Goal: Task Accomplishment & Management: Use online tool/utility

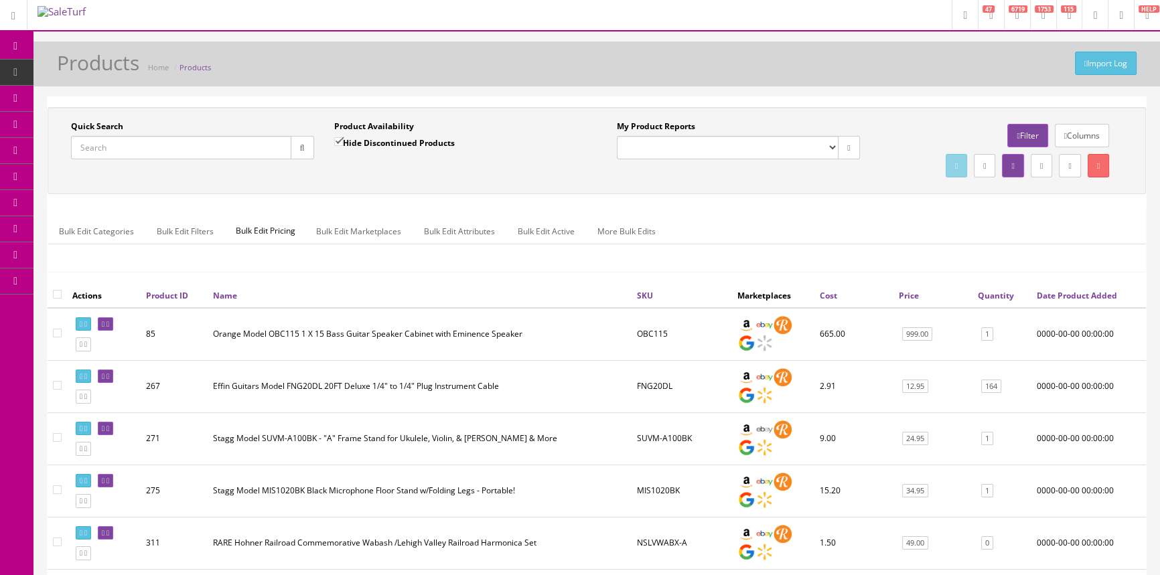
drag, startPoint x: 0, startPoint y: 0, endPoint x: 140, endPoint y: 136, distance: 195.1
click at [140, 136] on input "Quick Search" at bounding box center [181, 147] width 220 height 23
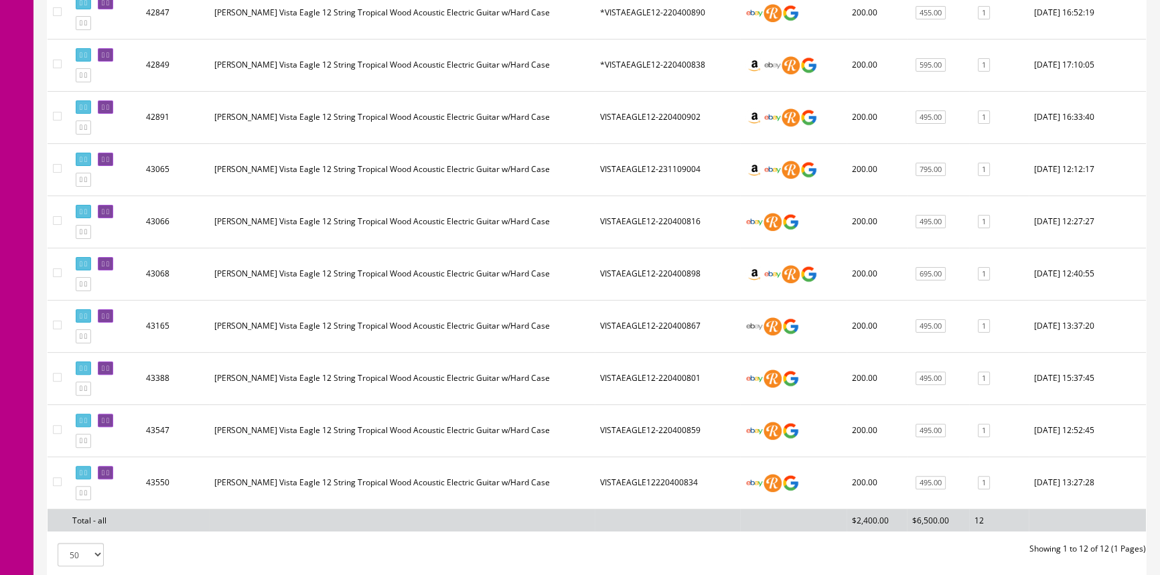
scroll to position [60, 0]
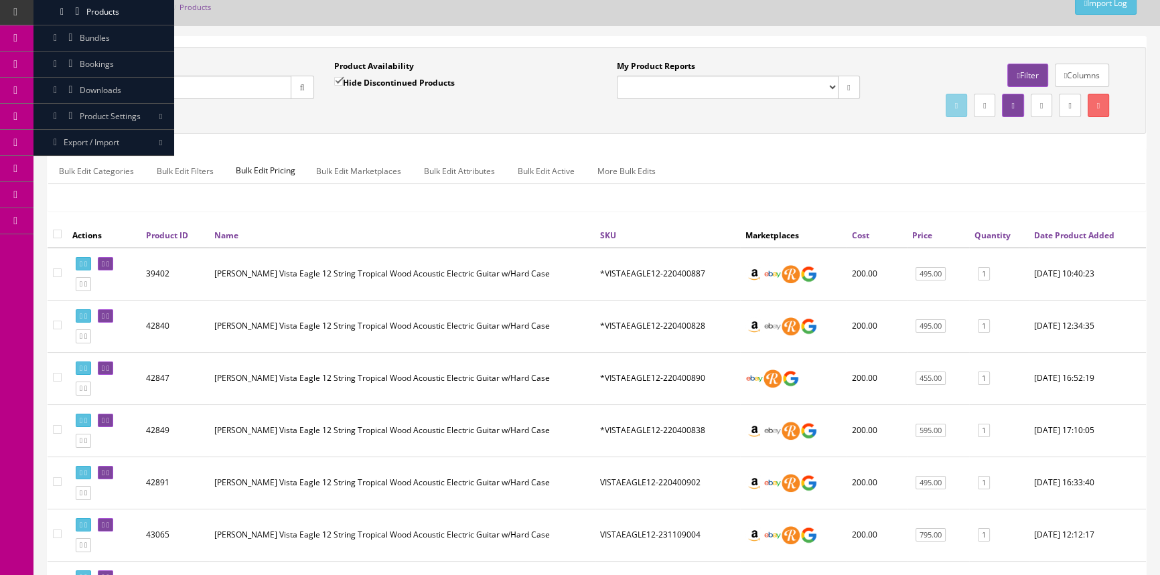
type input "vistaeagle12"
click at [340, 78] on input "Hide Discontinued Products" at bounding box center [338, 81] width 9 height 9
checkbox input "false"
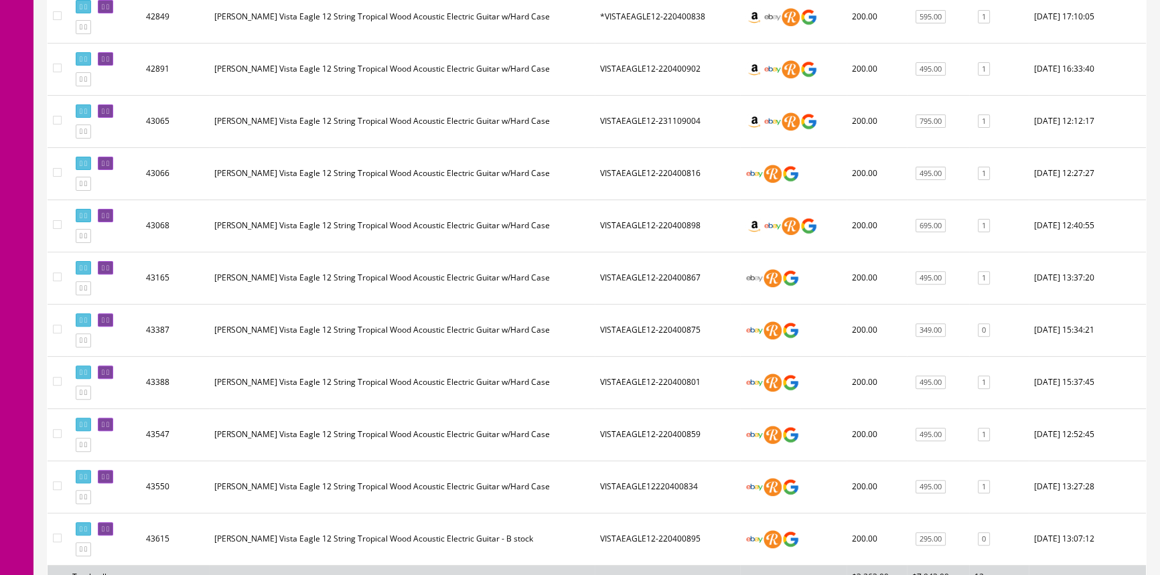
scroll to position [548, 0]
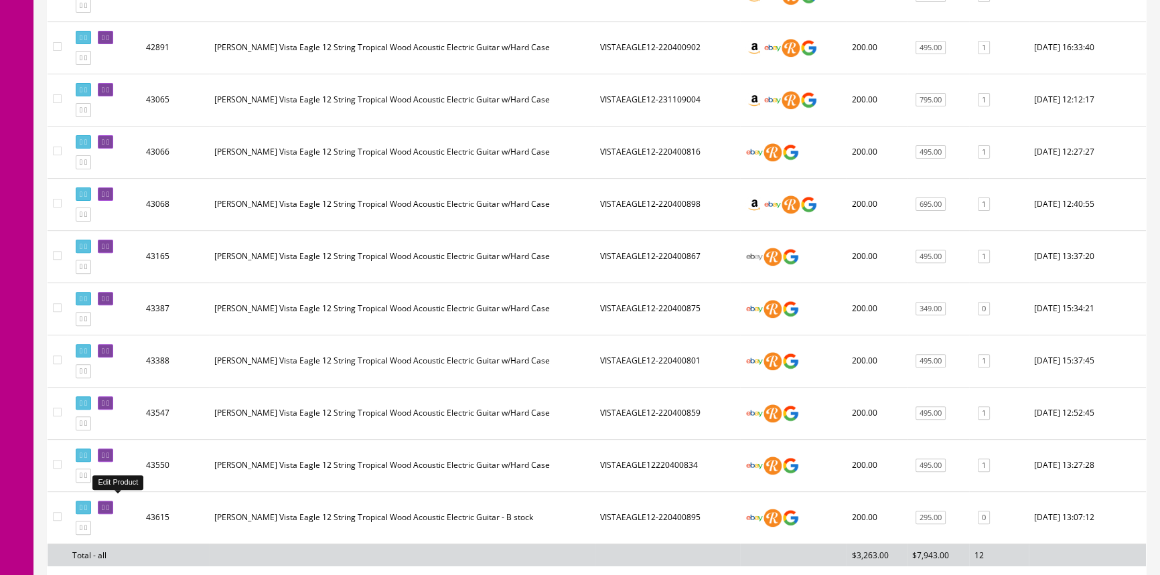
click at [109, 504] on icon at bounding box center [107, 507] width 3 height 7
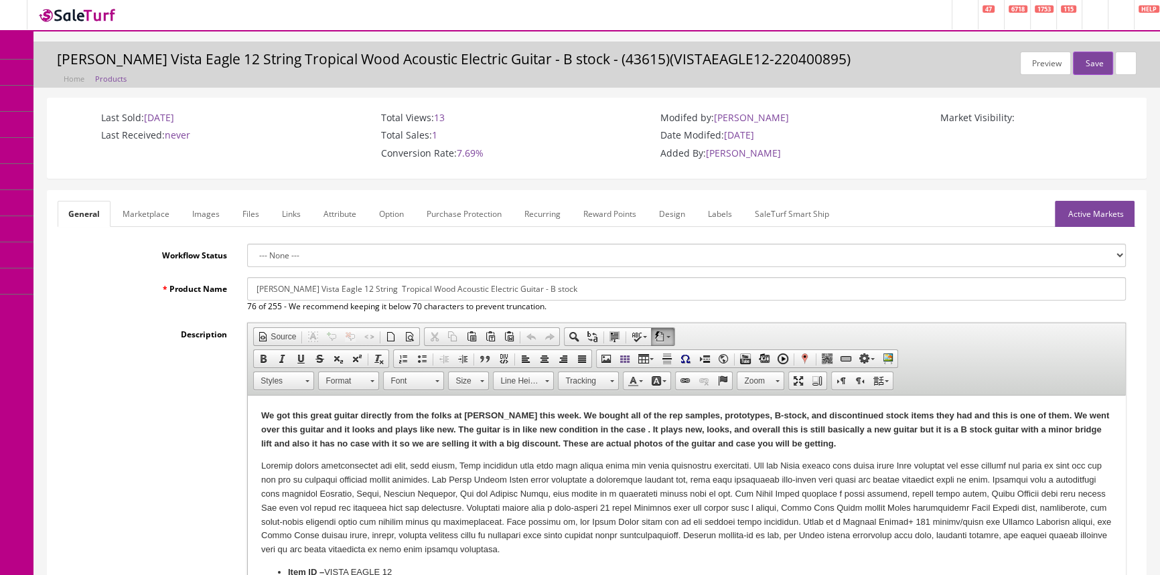
click at [201, 214] on link "Images" at bounding box center [205, 214] width 49 height 26
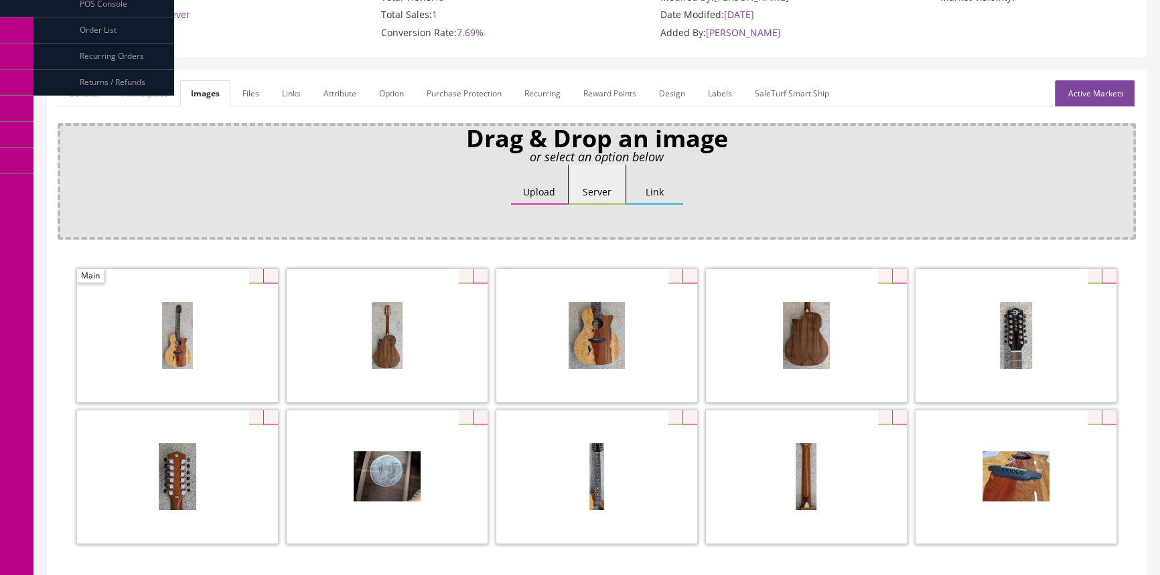
scroll to position [121, 0]
click at [461, 416] on div at bounding box center [387, 476] width 201 height 134
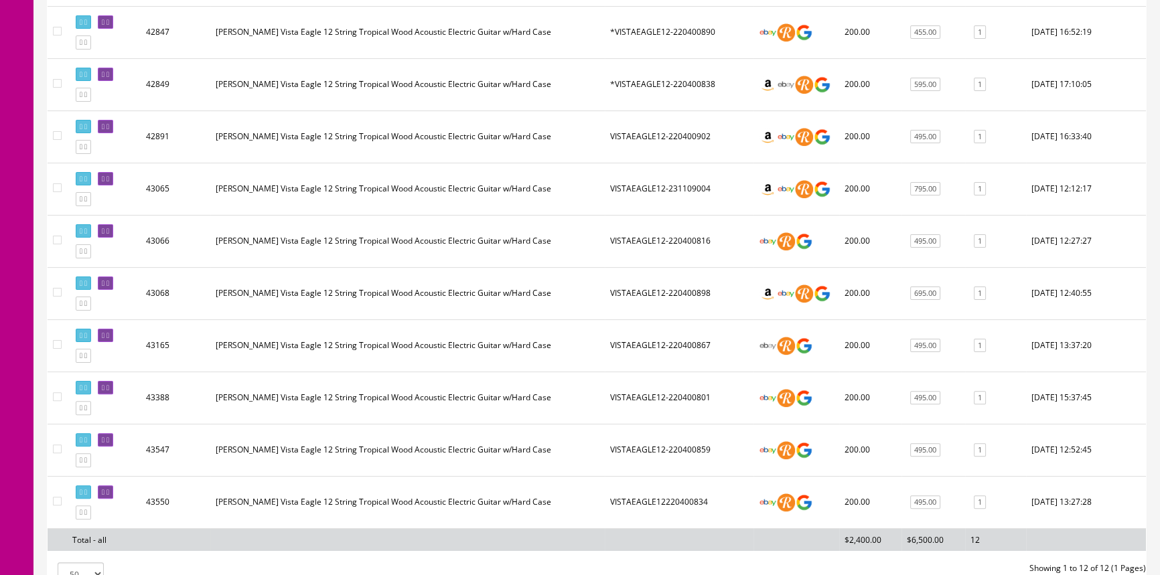
scroll to position [426, 0]
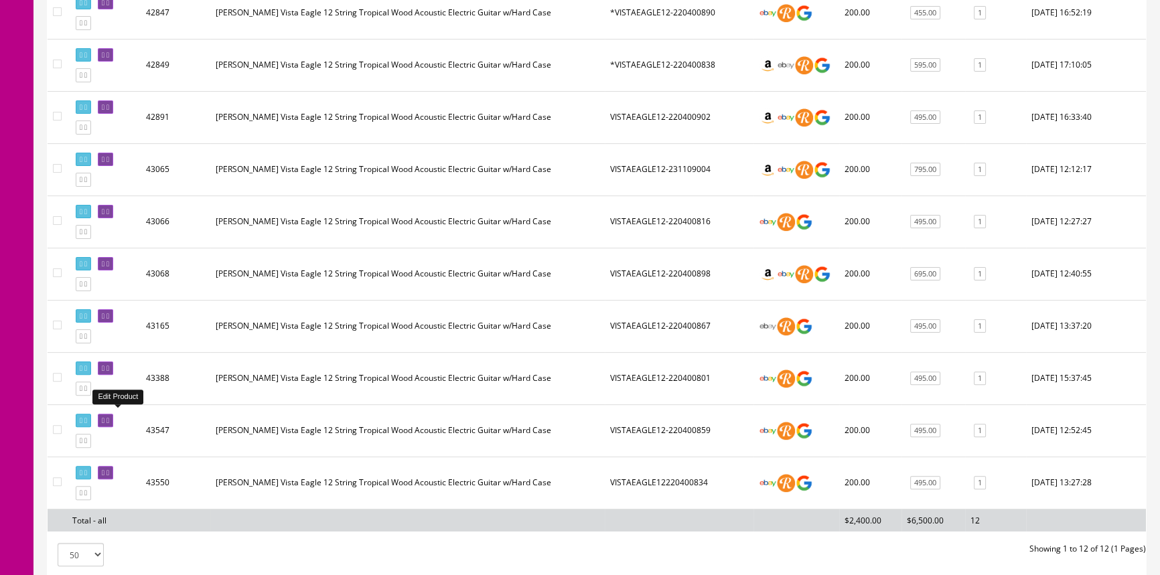
click at [109, 419] on icon at bounding box center [107, 420] width 3 height 7
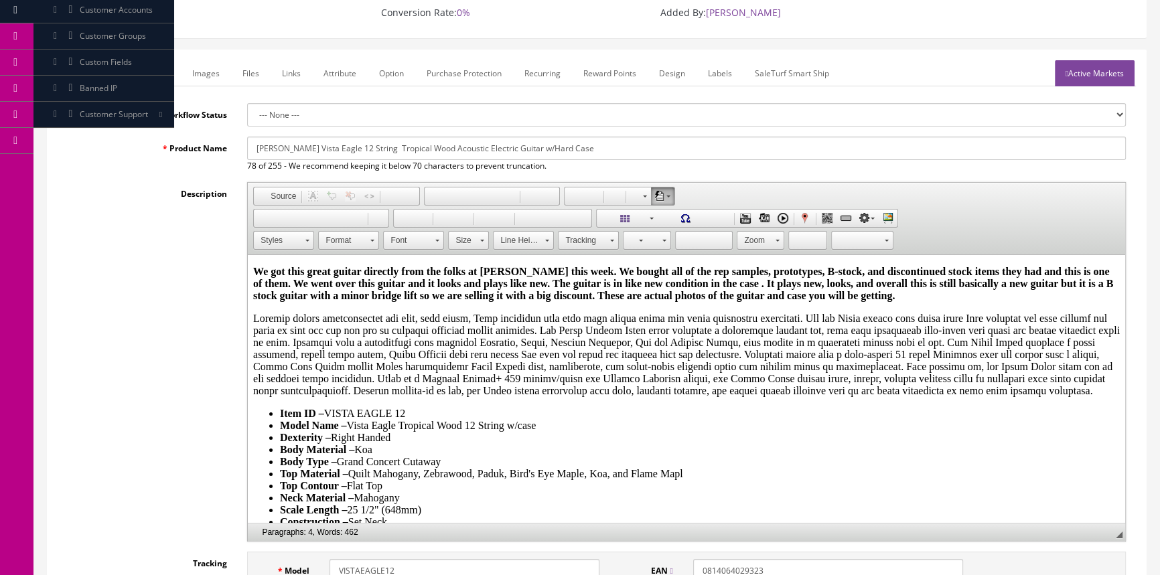
scroll to position [121, 0]
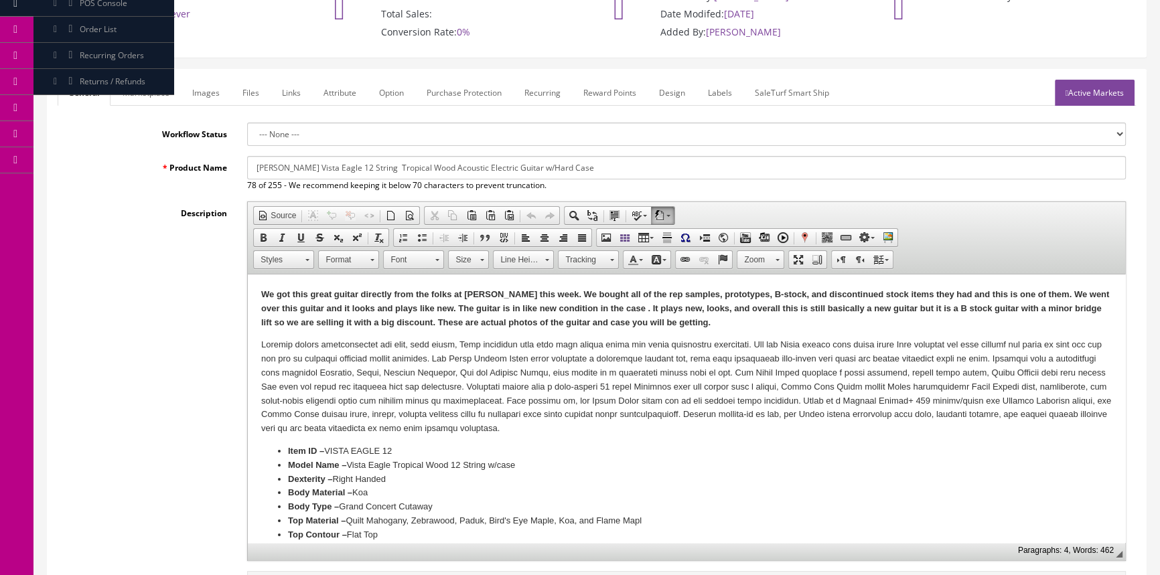
click at [198, 92] on link "Images" at bounding box center [205, 93] width 49 height 26
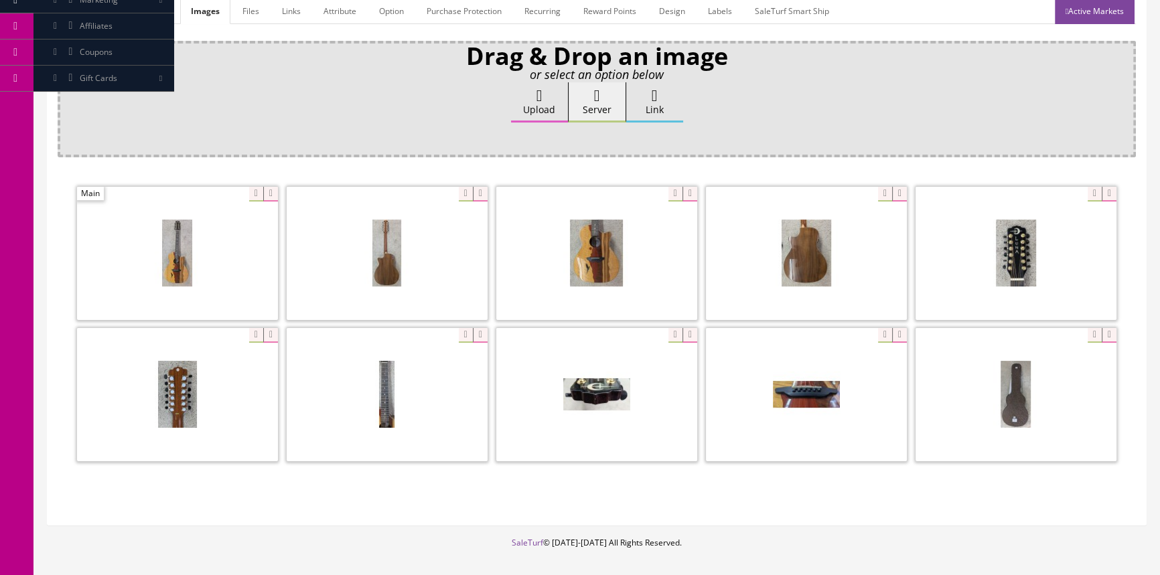
scroll to position [182, 0]
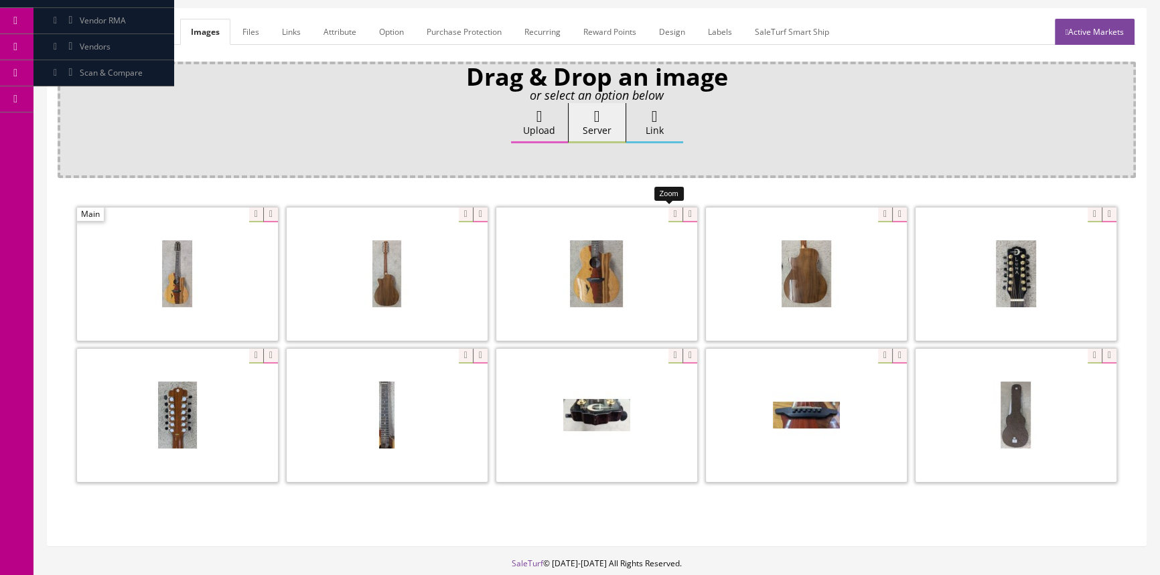
click at [661, 212] on div at bounding box center [596, 274] width 201 height 134
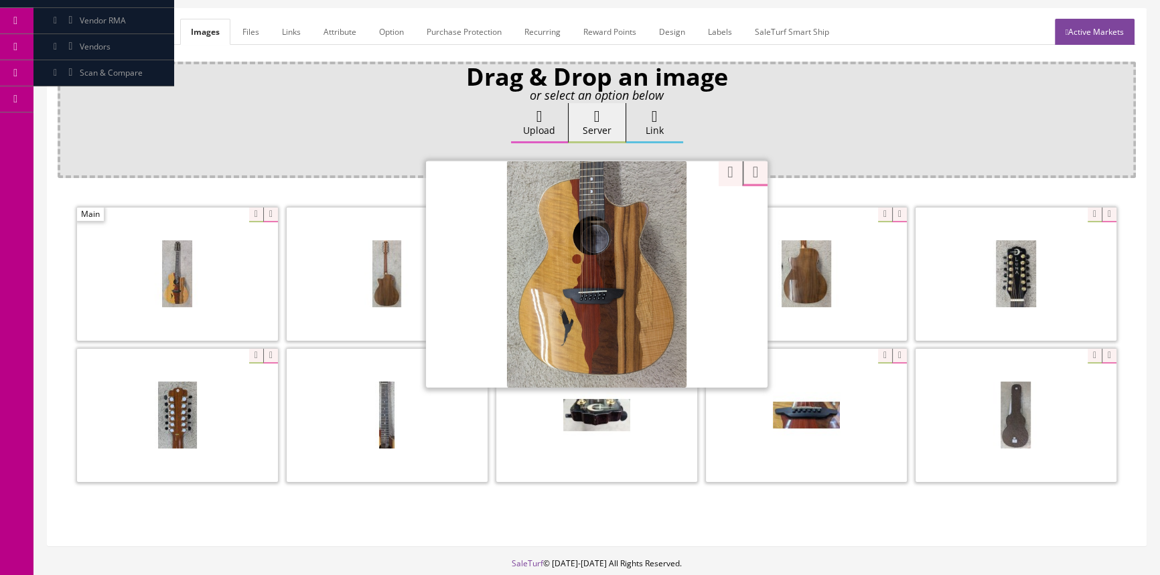
click at [332, 149] on div "Ok" at bounding box center [597, 159] width 1060 height 20
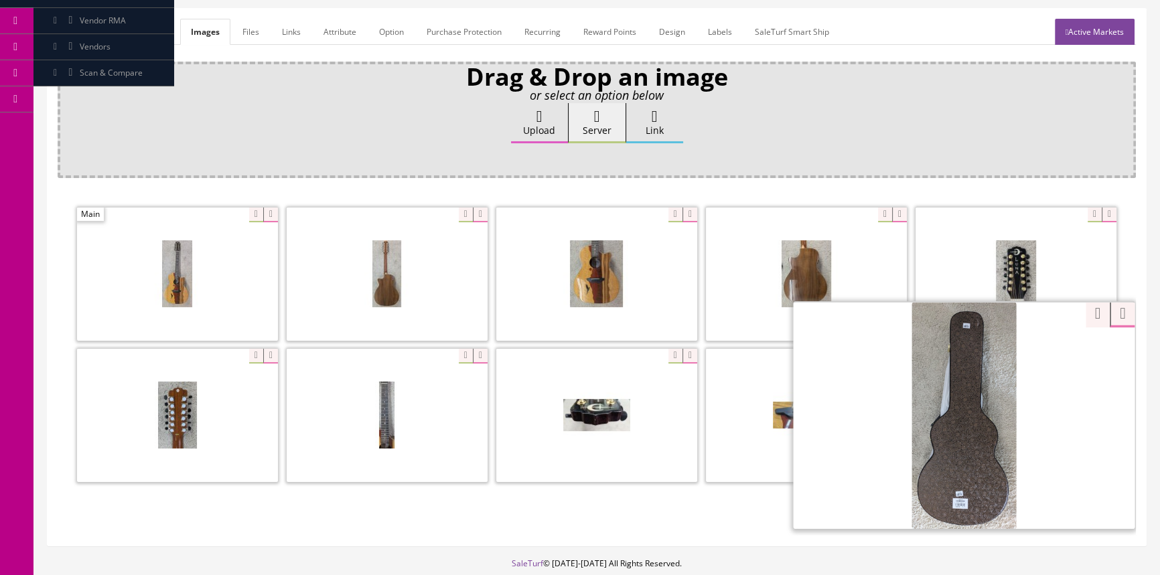
click at [1085, 358] on div at bounding box center [964, 415] width 342 height 228
click at [956, 191] on div "Drag & Drop an image or select an option below Upload Server Link Ok WM Left To…" at bounding box center [597, 299] width 1078 height 474
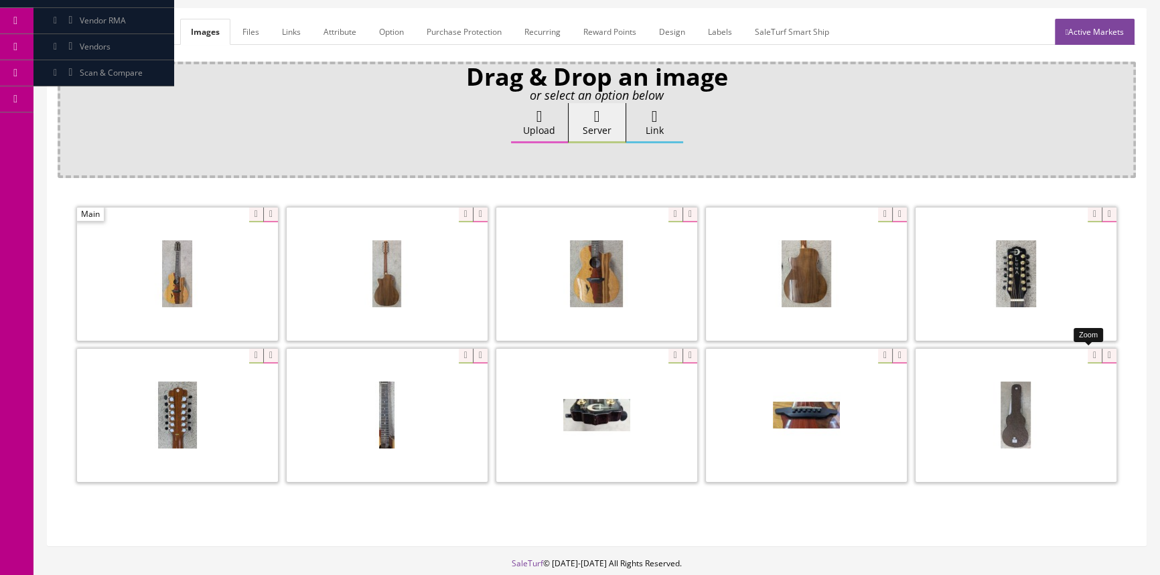
click at [1086, 351] on div at bounding box center [1016, 415] width 201 height 134
click at [963, 482] on span at bounding box center [1016, 415] width 201 height 133
click at [1007, 438] on span at bounding box center [1016, 415] width 201 height 133
click at [662, 348] on div at bounding box center [596, 415] width 201 height 134
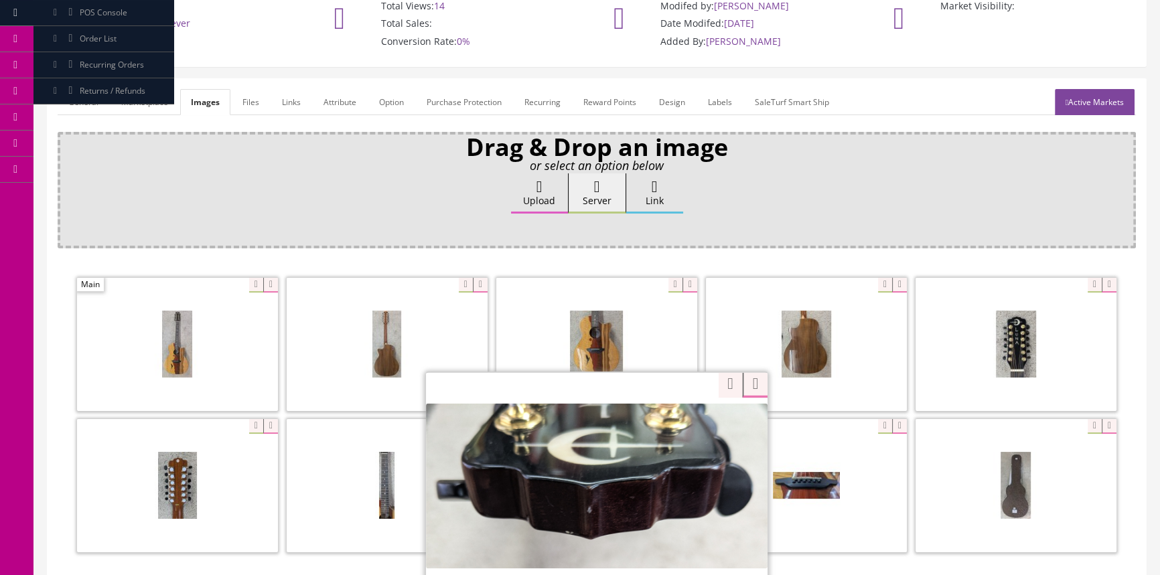
scroll to position [121, 0]
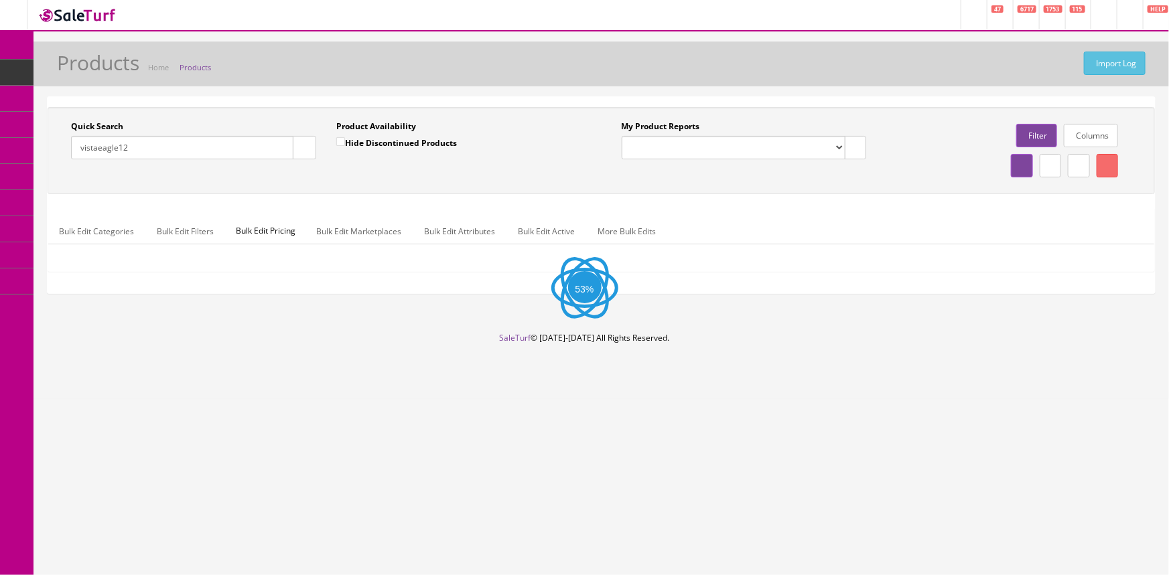
click at [338, 144] on input "Hide Discontinued Products" at bounding box center [340, 141] width 9 height 9
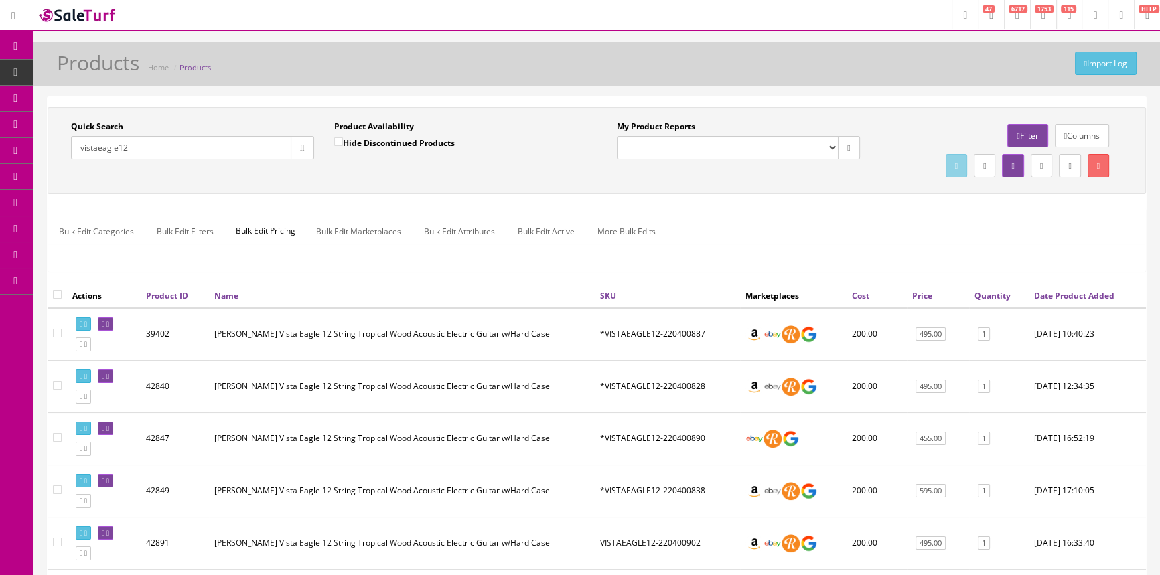
click at [338, 142] on input "Hide Discontinued Products" at bounding box center [338, 141] width 9 height 9
checkbox input "false"
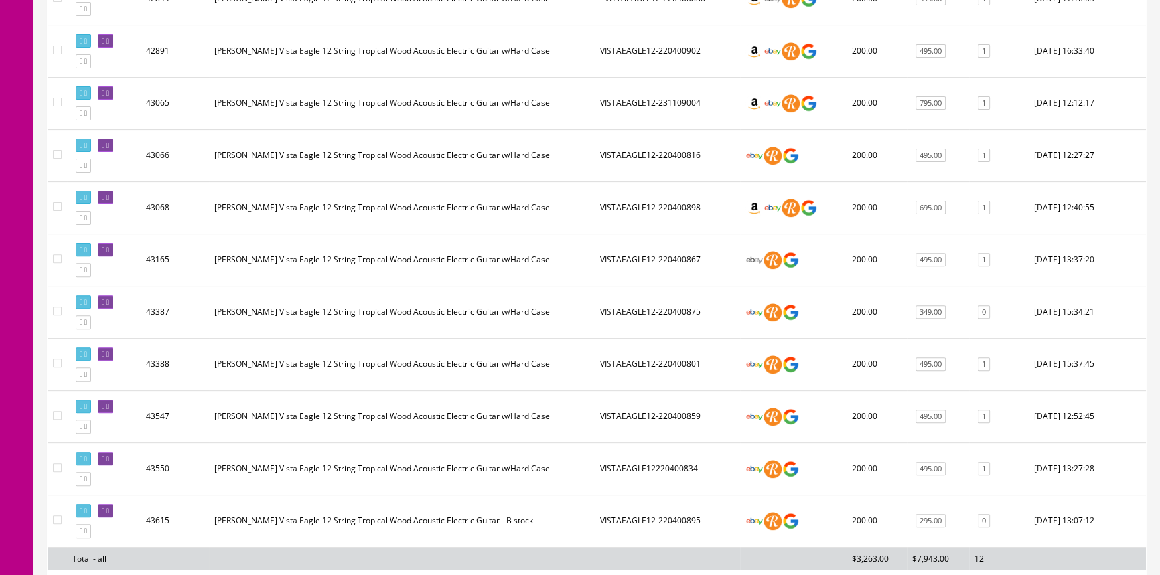
scroll to position [548, 0]
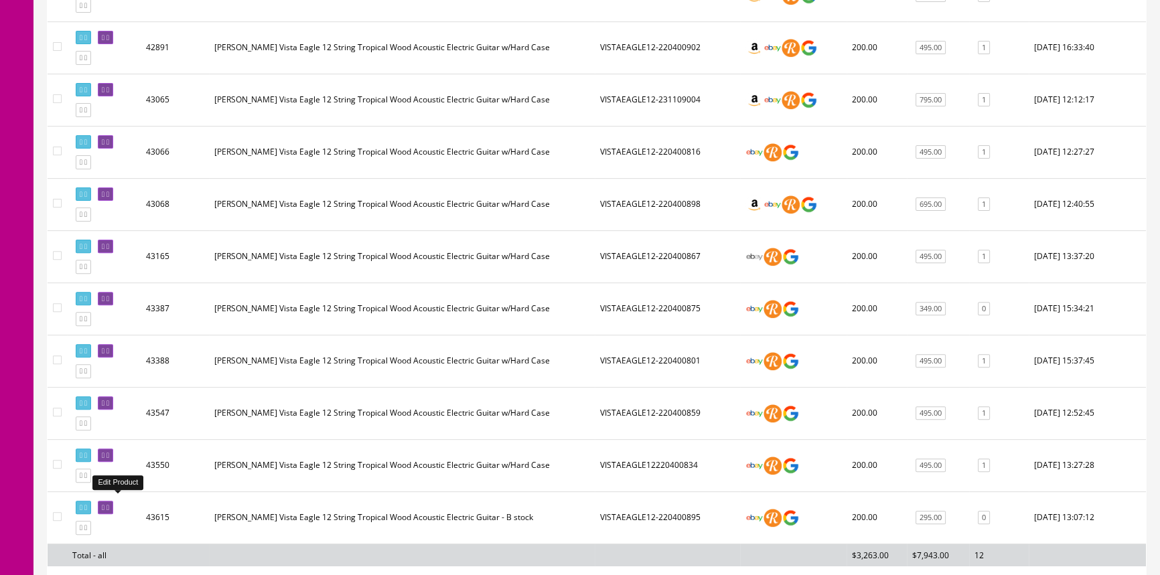
click at [109, 504] on icon at bounding box center [107, 507] width 3 height 7
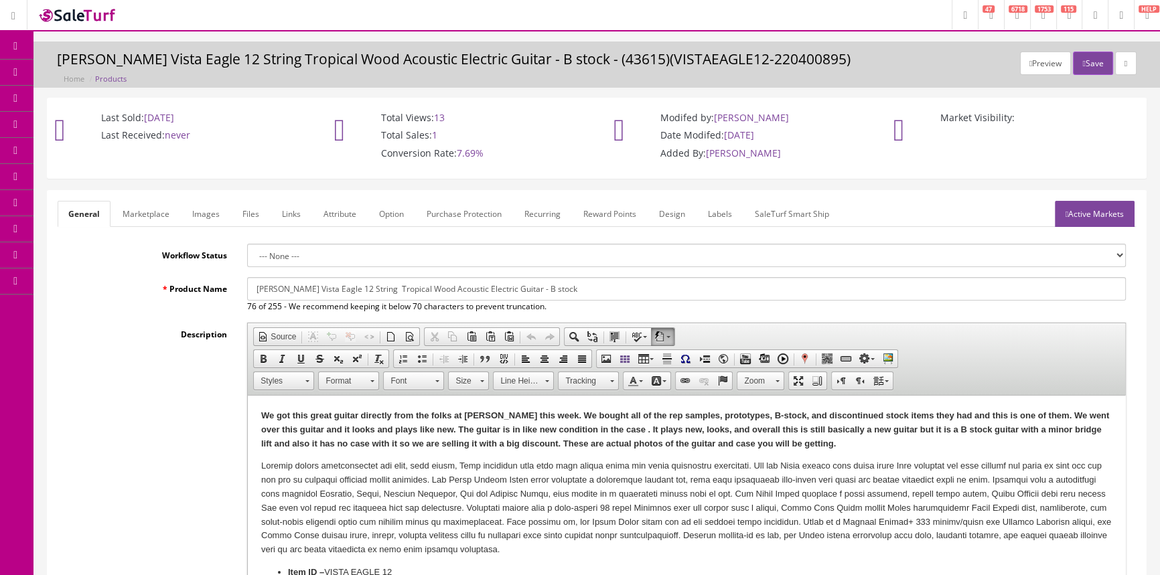
click at [201, 215] on link "Images" at bounding box center [205, 214] width 49 height 26
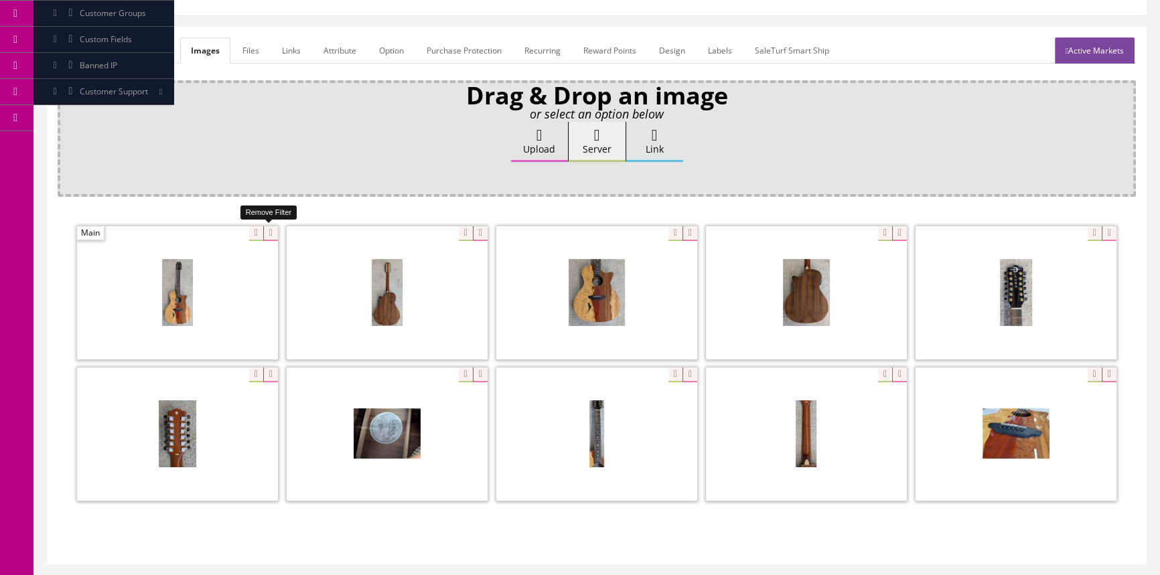
scroll to position [182, 0]
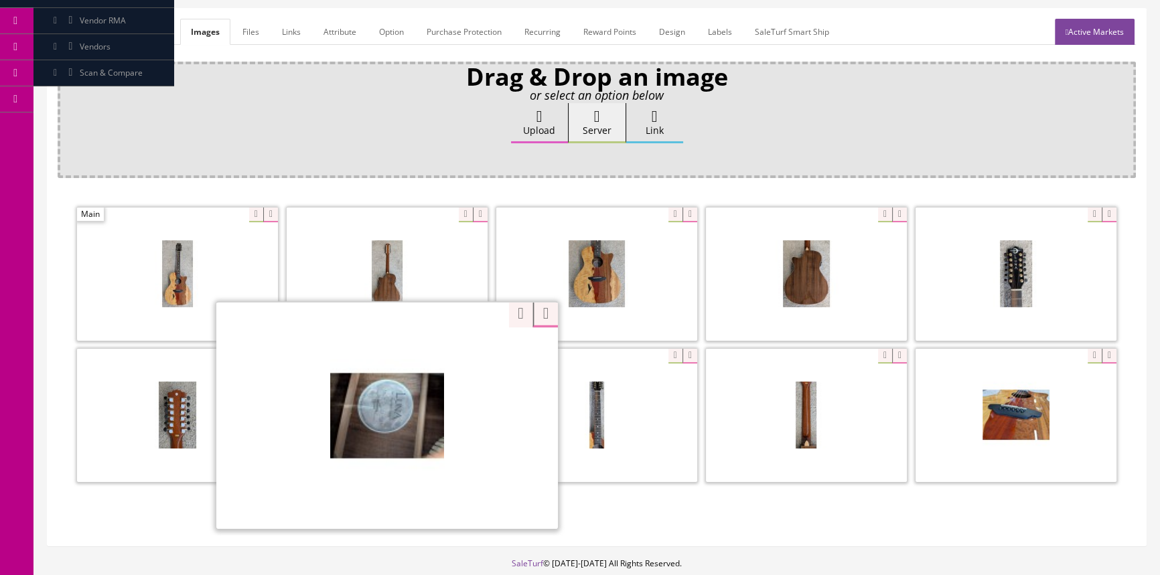
click at [459, 354] on div "Zoom" at bounding box center [387, 415] width 342 height 228
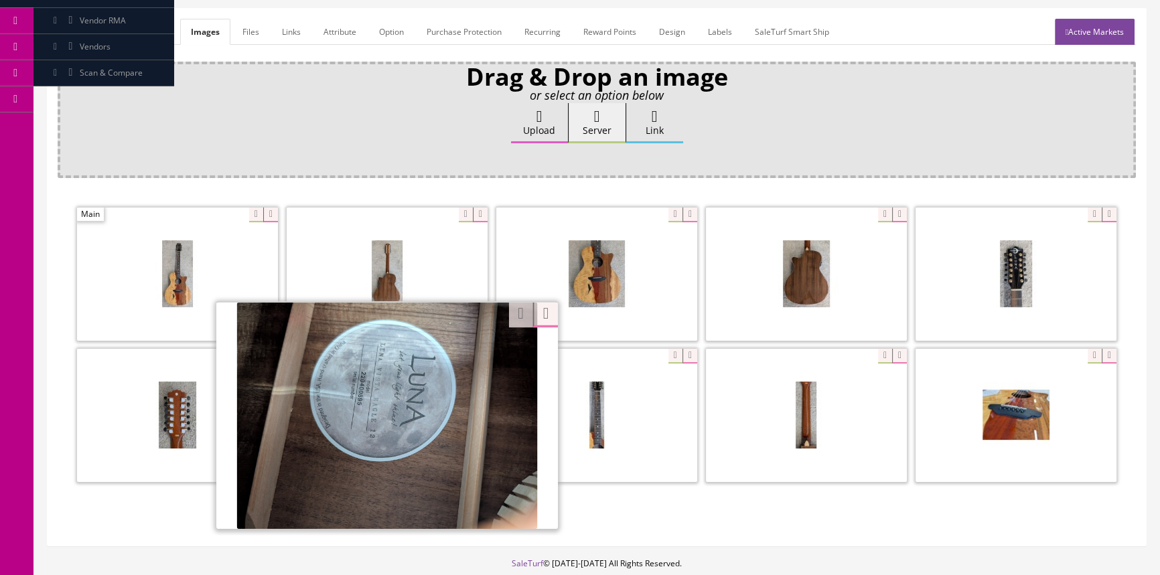
click at [400, 177] on div "Drag & Drop an image or select an option below Upload Server Link Ok WM Left To…" at bounding box center [597, 299] width 1078 height 474
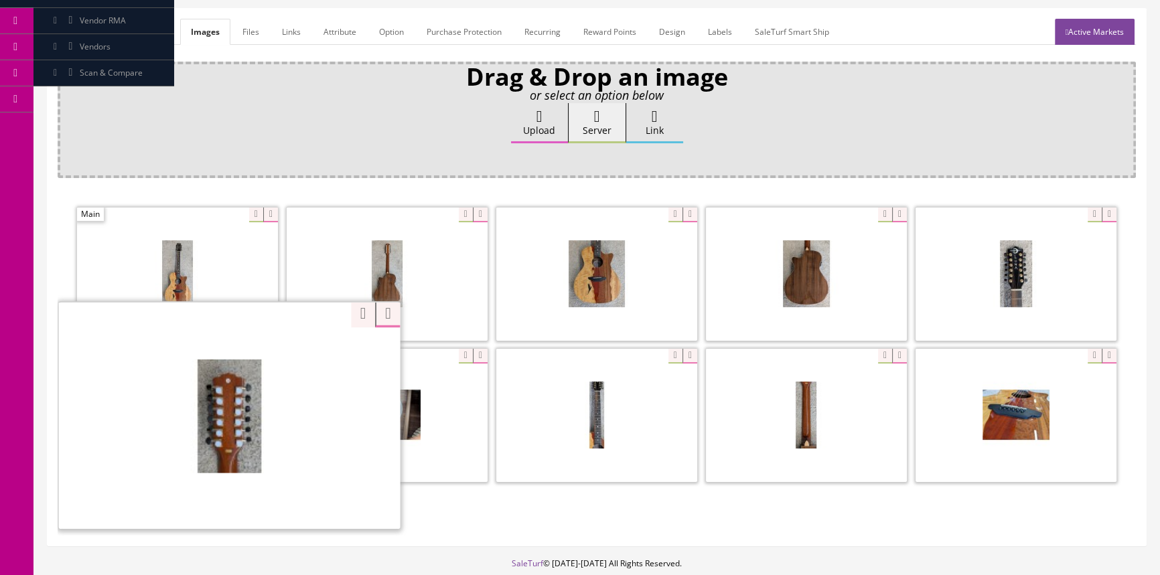
click at [241, 356] on div "Zoom" at bounding box center [230, 415] width 342 height 228
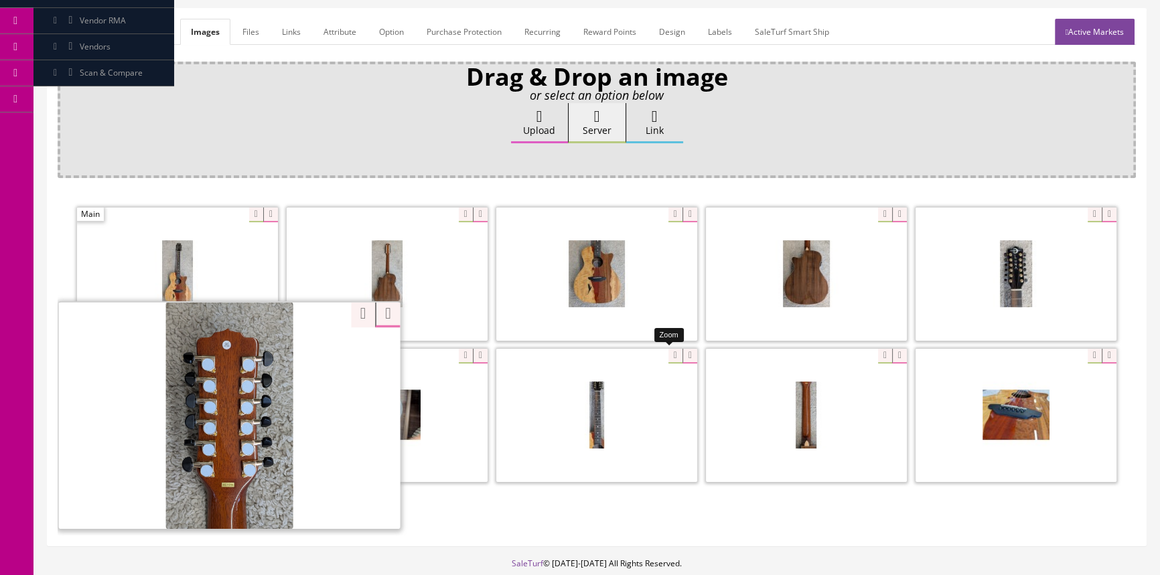
click at [664, 356] on div at bounding box center [596, 415] width 201 height 134
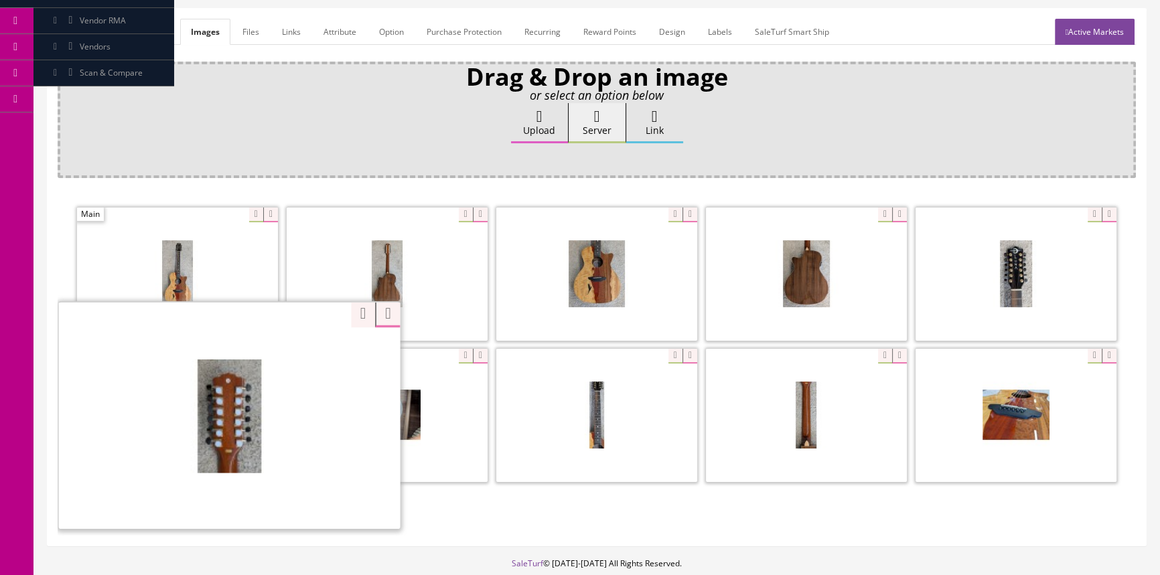
click at [251, 354] on div "Zoom" at bounding box center [230, 415] width 342 height 228
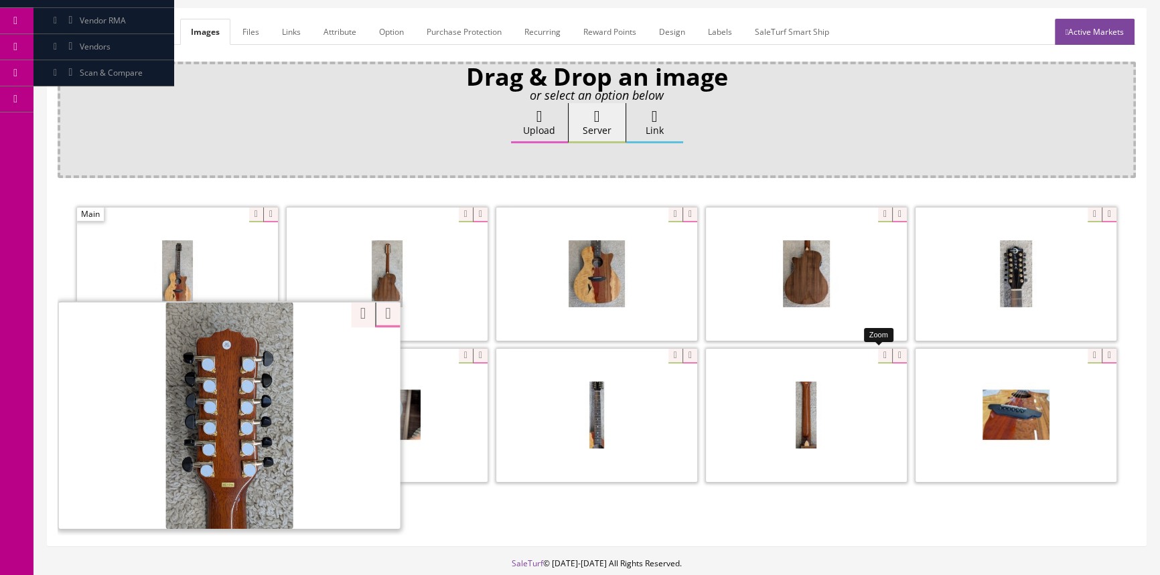
click at [876, 351] on div at bounding box center [806, 415] width 201 height 134
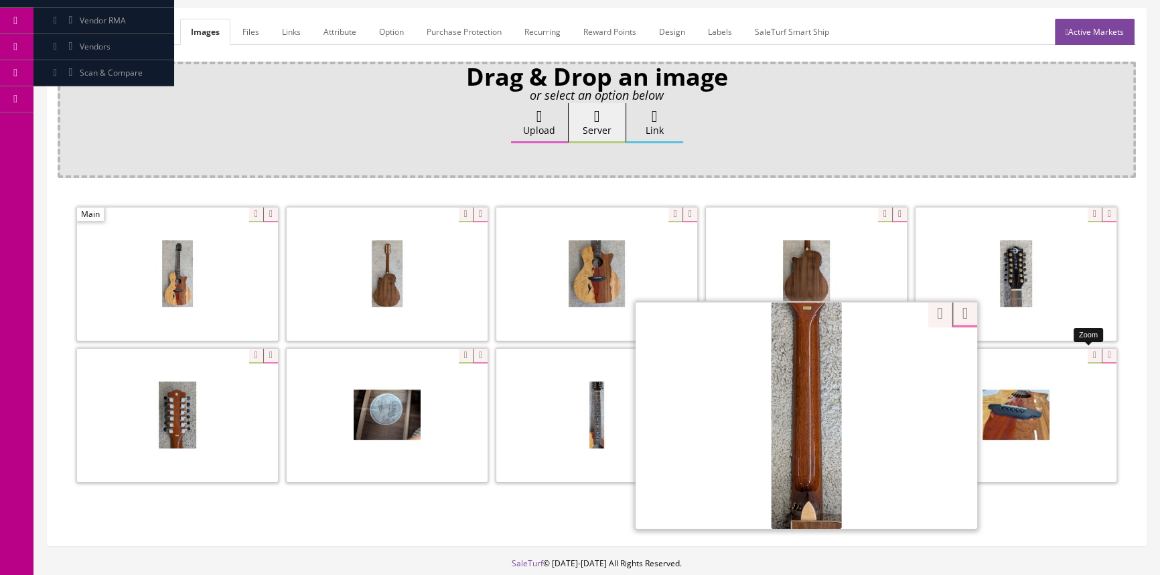
click at [1085, 361] on div at bounding box center [1016, 415] width 201 height 134
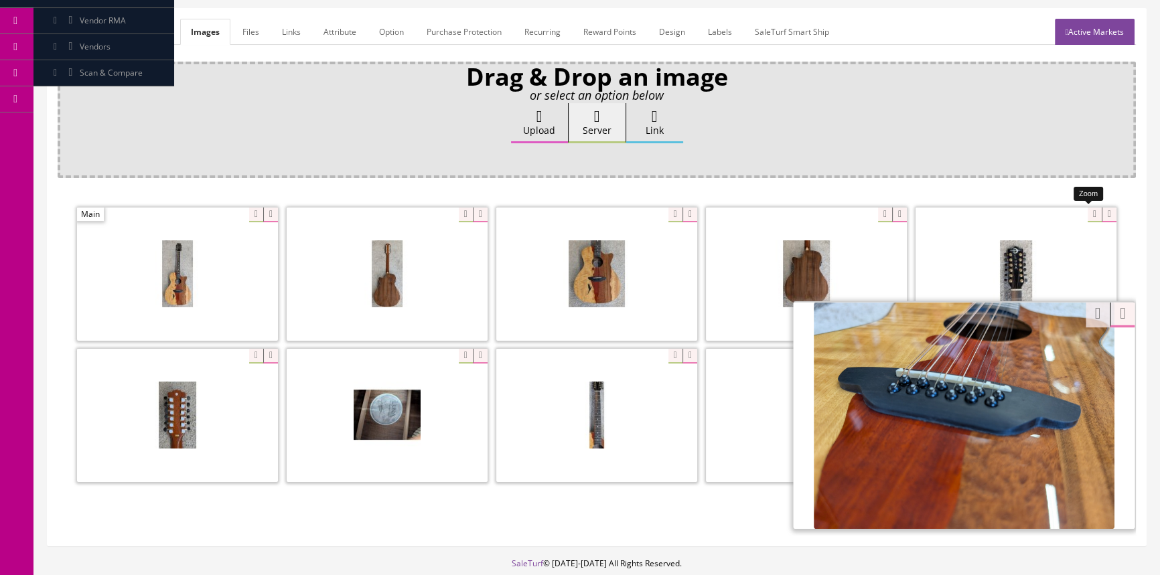
click at [1082, 214] on div at bounding box center [1016, 274] width 201 height 134
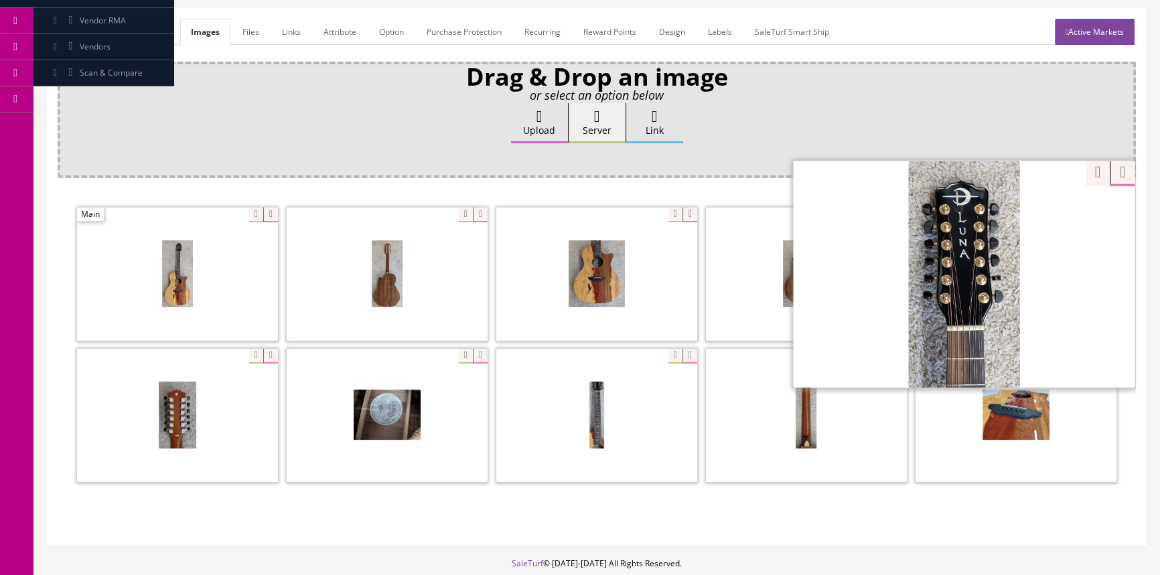
click at [892, 533] on div "Drag & Drop an image or select an option below Upload Server Link Ok WM Left To…" at bounding box center [597, 299] width 1078 height 474
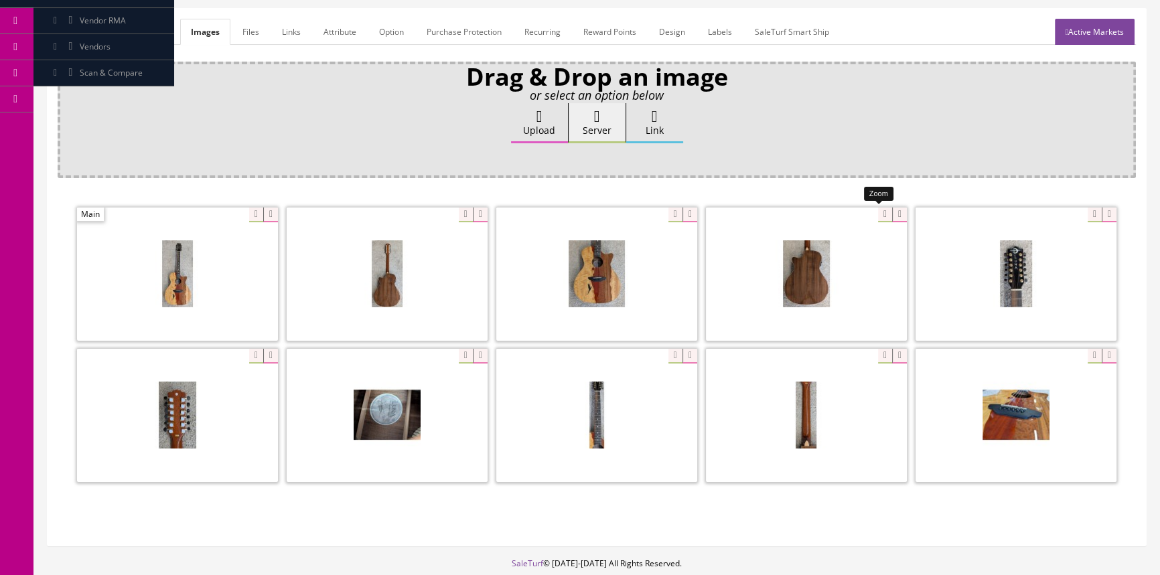
click at [872, 209] on div at bounding box center [806, 274] width 201 height 134
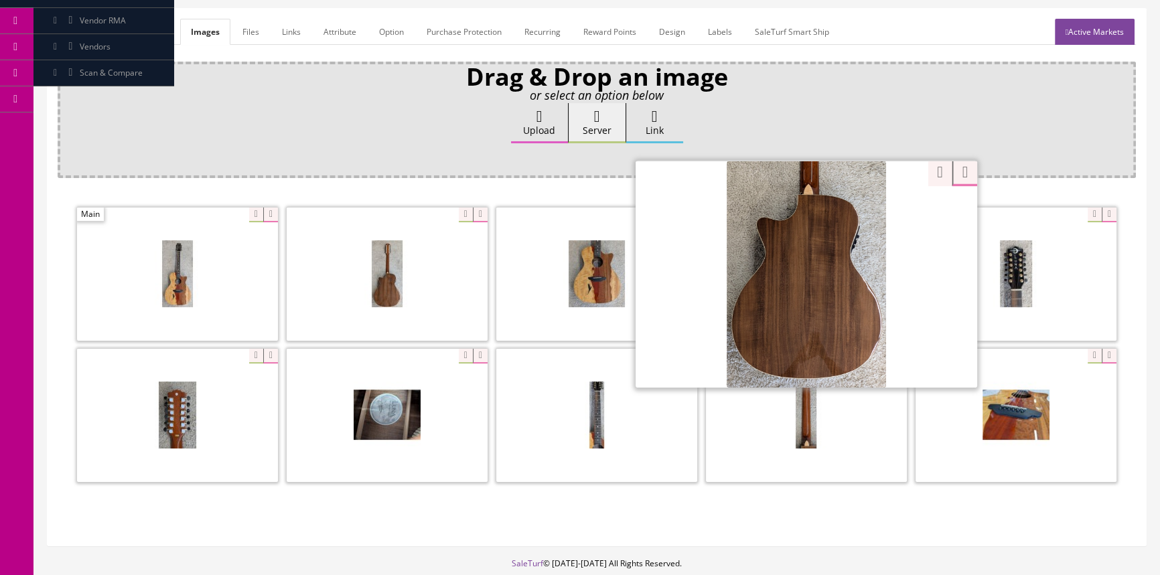
click at [849, 131] on div "Upload Server Link Ok" at bounding box center [597, 136] width 1060 height 66
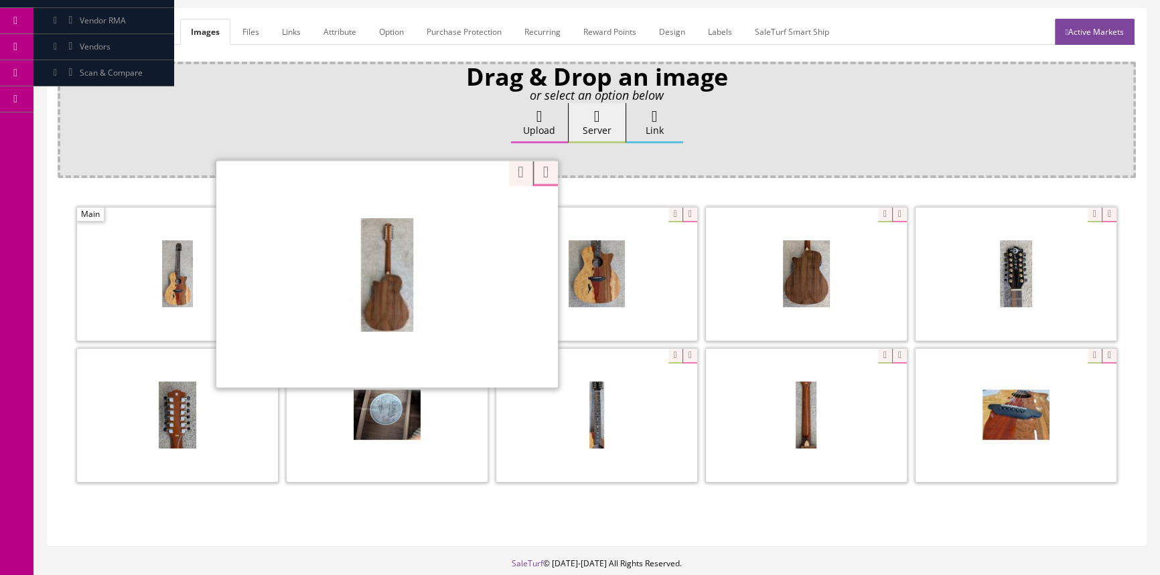
click at [455, 206] on div "Zoom" at bounding box center [387, 274] width 342 height 228
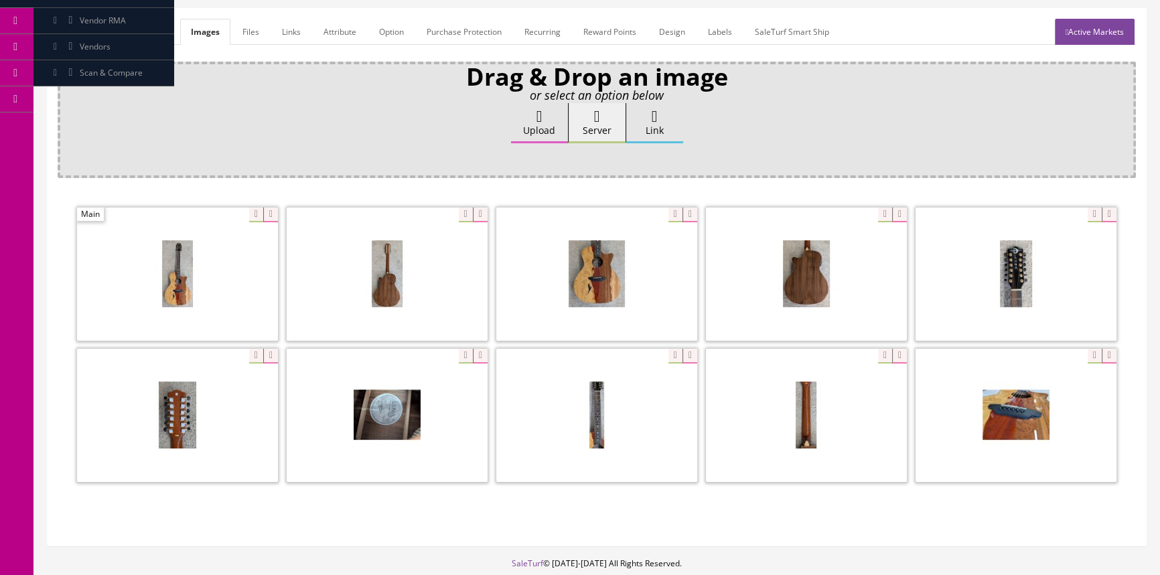
click at [407, 125] on div "Upload Server Link Ok" at bounding box center [597, 136] width 1060 height 66
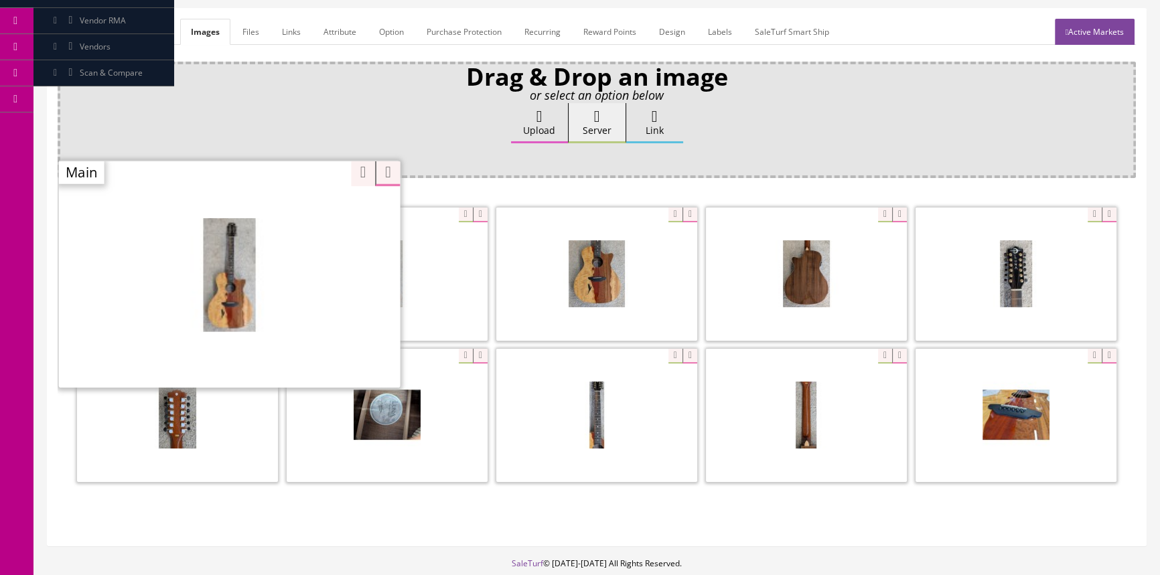
click at [257, 214] on div "Zoom" at bounding box center [230, 274] width 342 height 228
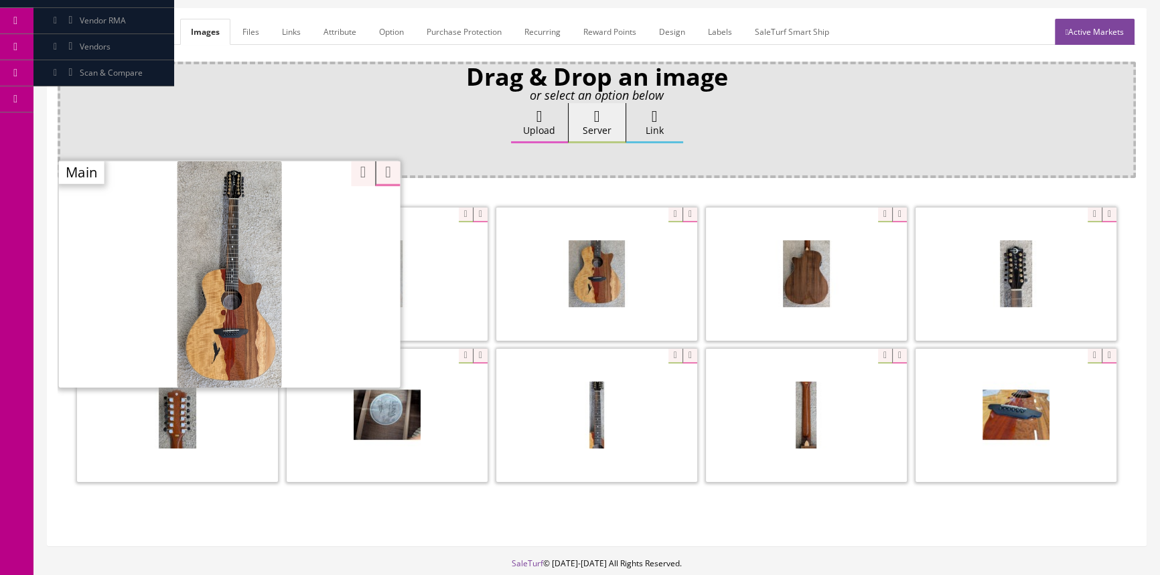
click at [268, 128] on div "Upload Server Link Ok" at bounding box center [597, 136] width 1060 height 66
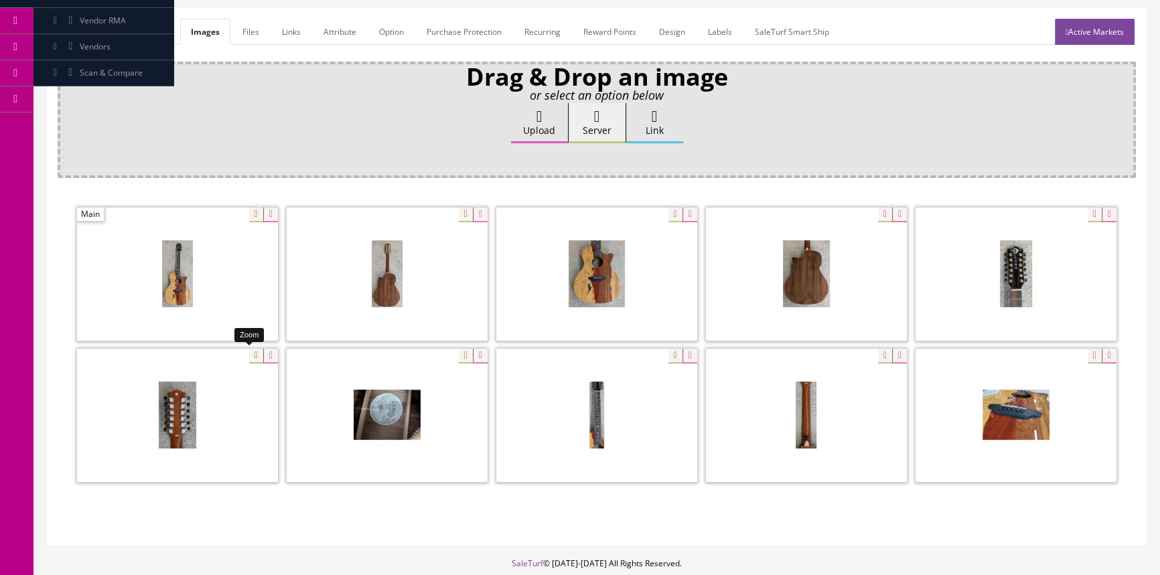
click at [252, 352] on div at bounding box center [177, 415] width 201 height 134
click at [498, 538] on div "General Marketplace Images Files Links Attribute Option Purchase Protection Rec…" at bounding box center [597, 277] width 1098 height 537
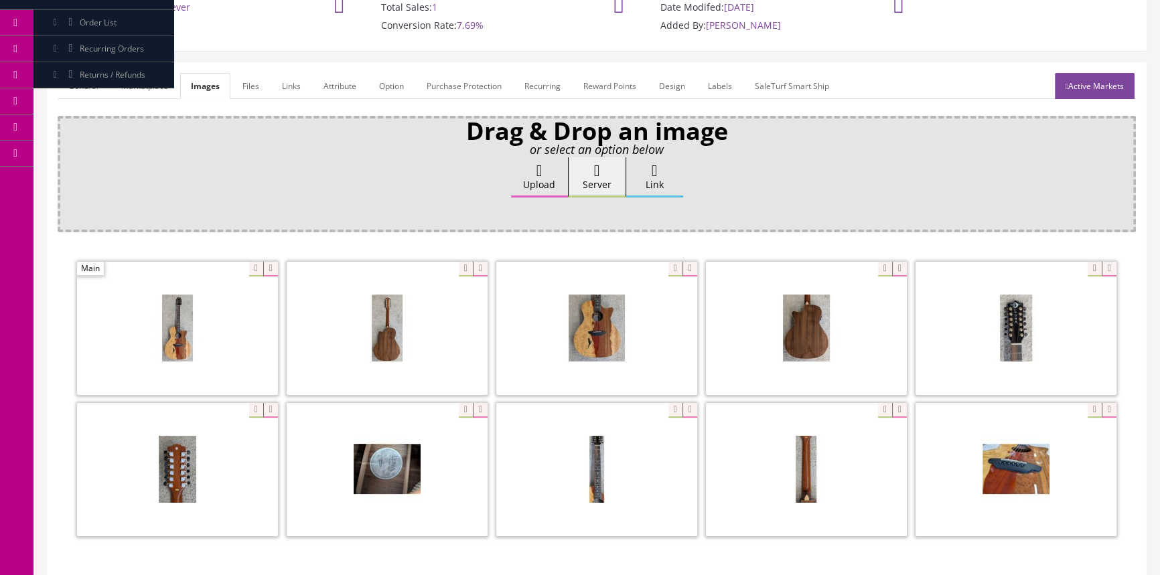
scroll to position [0, 0]
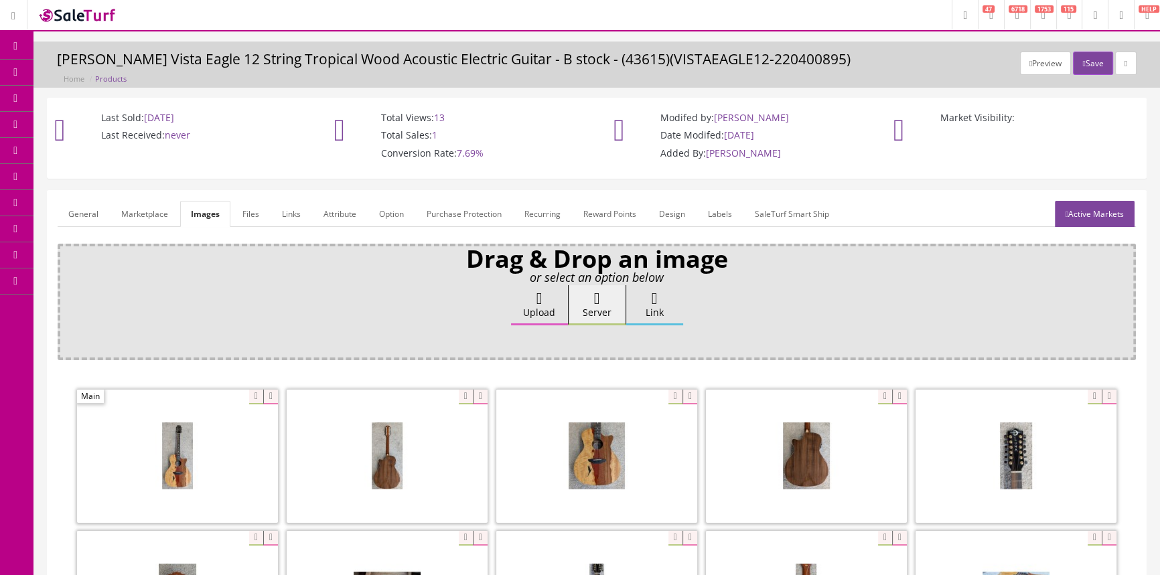
click at [99, 129] on span "POS Console" at bounding box center [104, 124] width 48 height 11
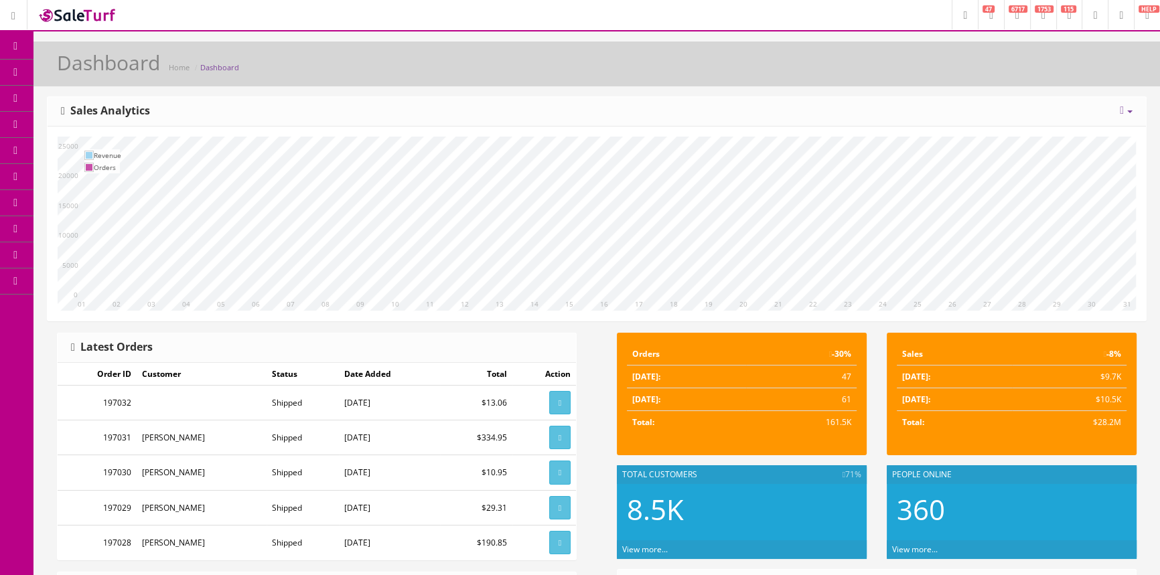
click at [75, 71] on icon at bounding box center [71, 71] width 14 height 11
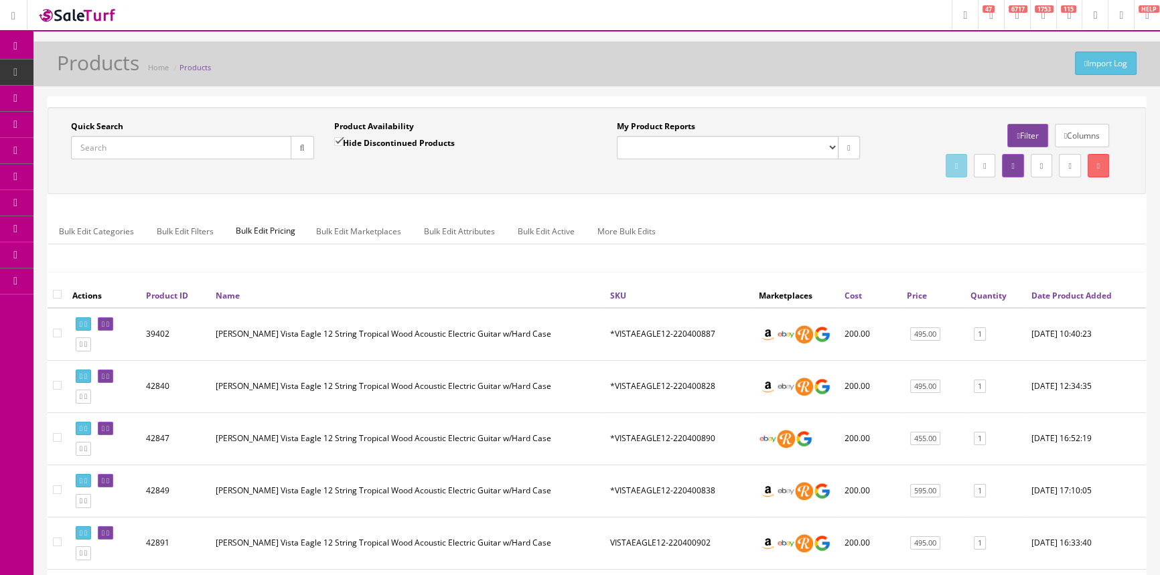
click at [192, 144] on input "Quick Search" at bounding box center [181, 147] width 220 height 23
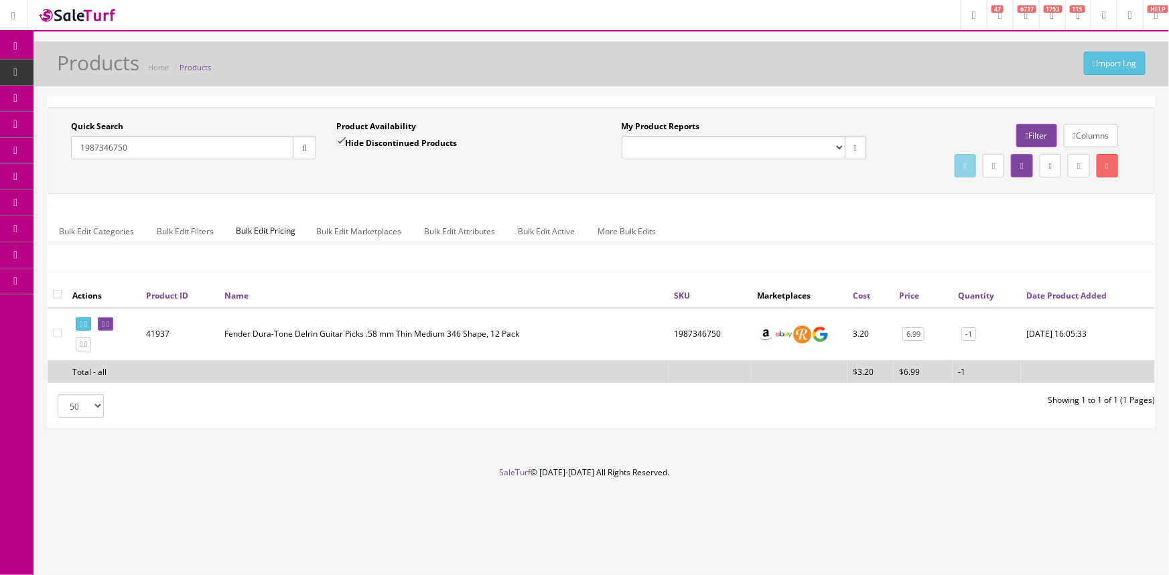
type input "1987346750"
click at [100, 125] on span "POS Console" at bounding box center [104, 124] width 48 height 11
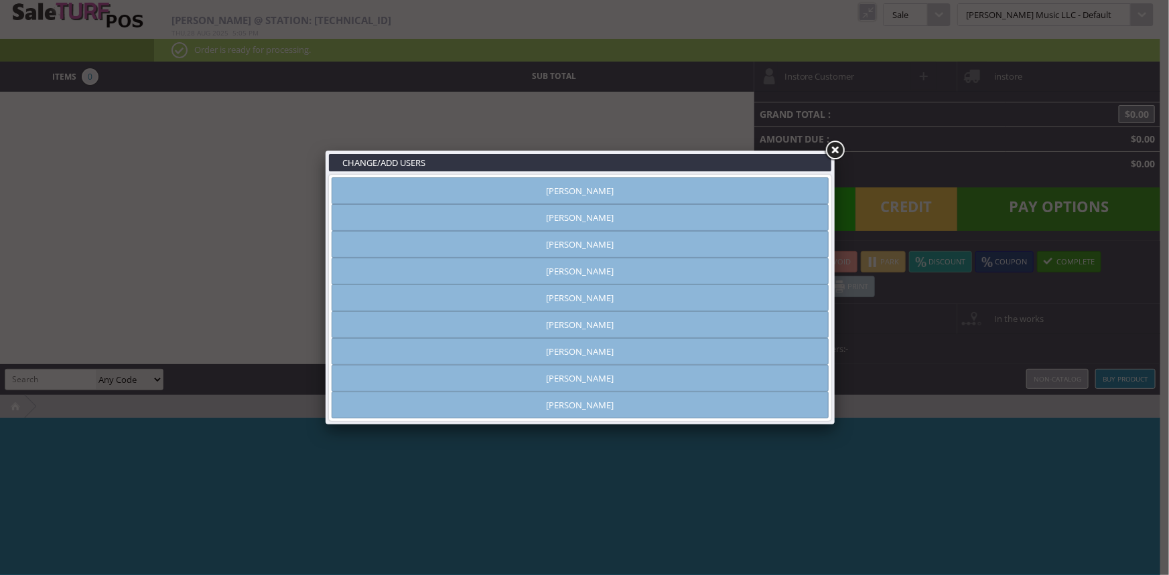
type input "[PERSON_NAME]"
click at [636, 222] on link "Andrew Nelson" at bounding box center [580, 217] width 497 height 27
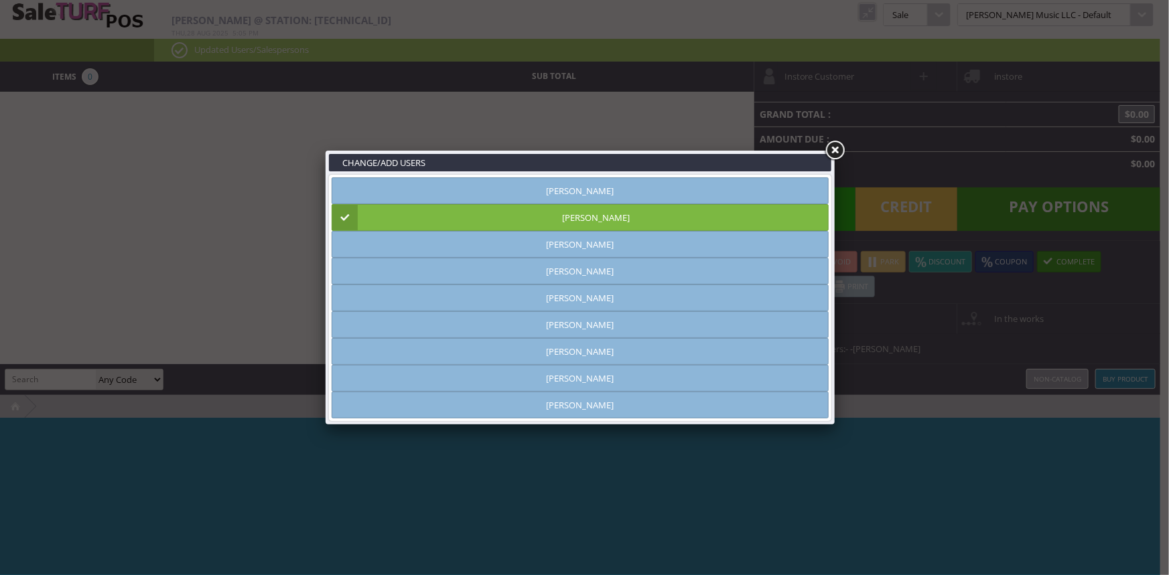
click at [834, 151] on link at bounding box center [834, 151] width 24 height 24
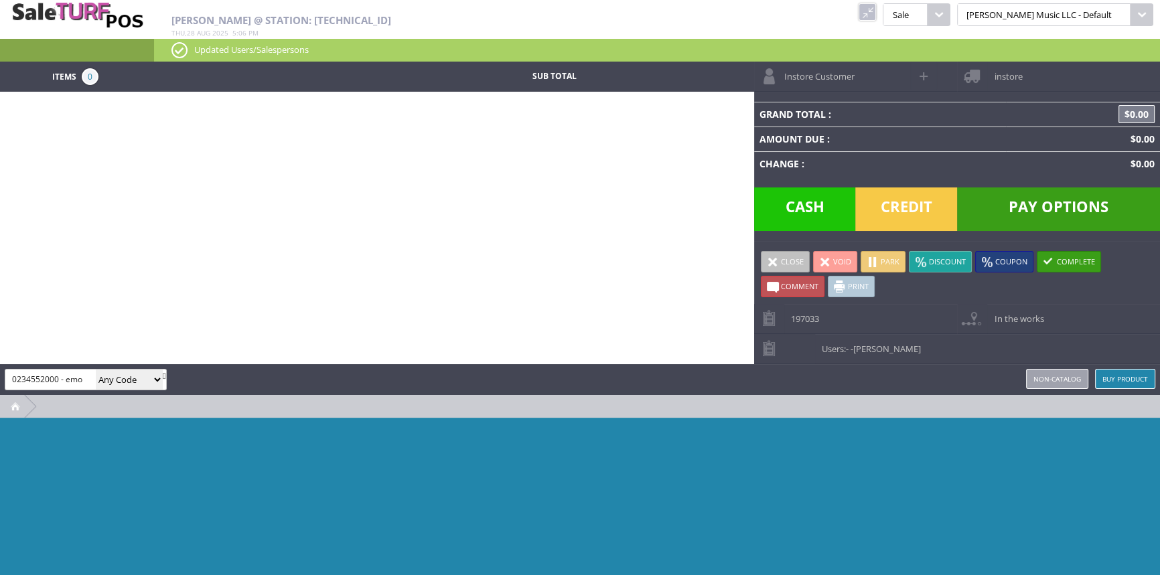
type input "0234552000 - em"
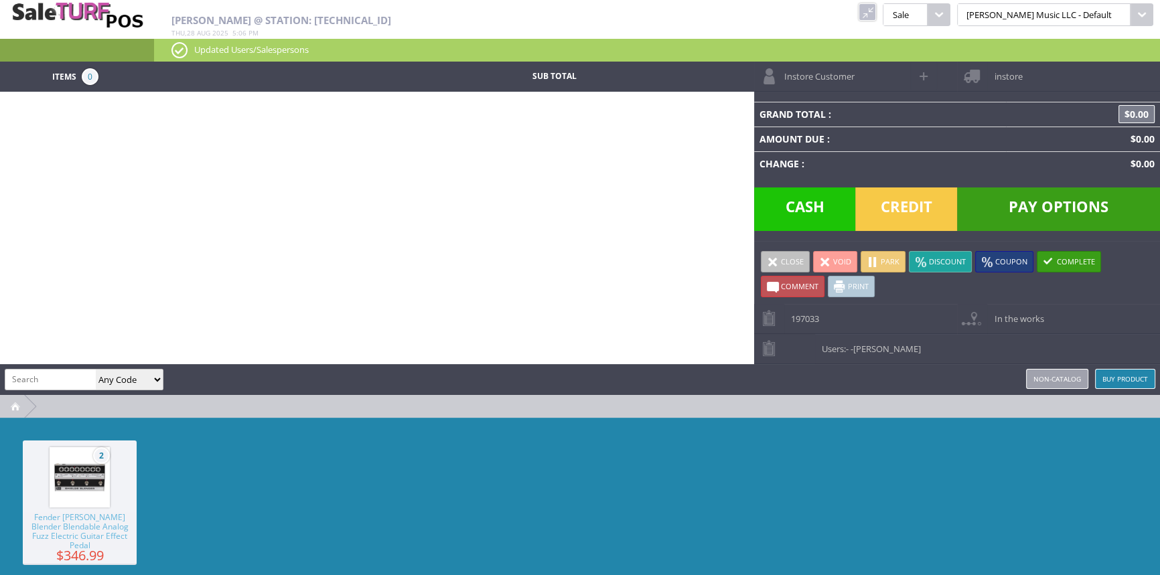
click at [21, 376] on input "search" at bounding box center [50, 379] width 90 height 19
drag, startPoint x: 59, startPoint y: 376, endPoint x: 0, endPoint y: 381, distance: 59.1
click at [0, 381] on div "amber helgren 0234552000 Any Code SKU UPC EAN Name Model Buy Product Non-catalog" at bounding box center [580, 379] width 1160 height 31
type input "0234552000"
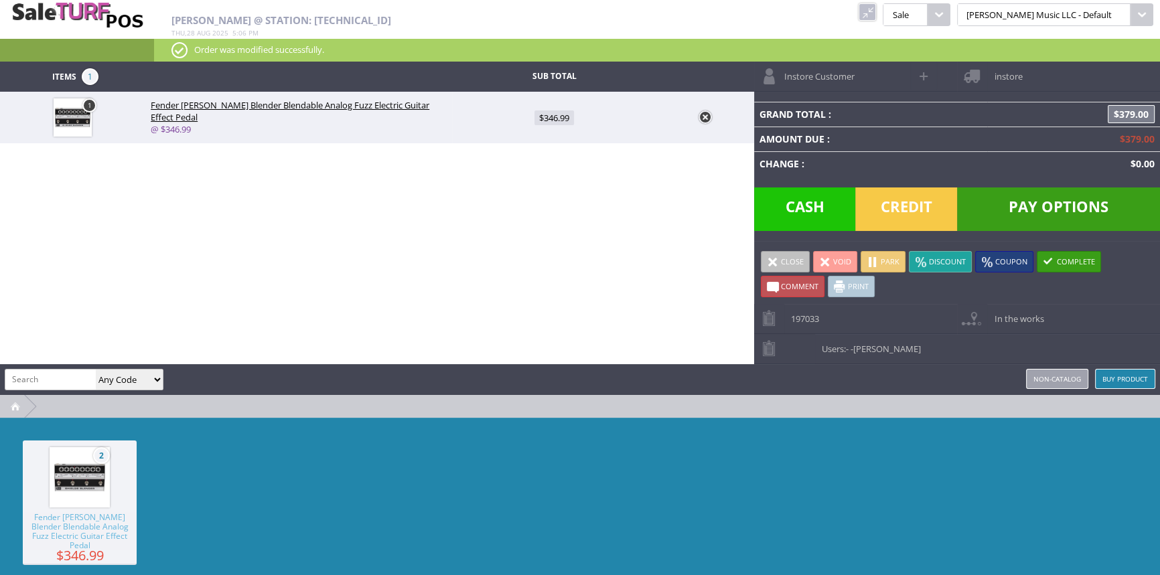
click at [705, 115] on link at bounding box center [705, 117] width 13 height 13
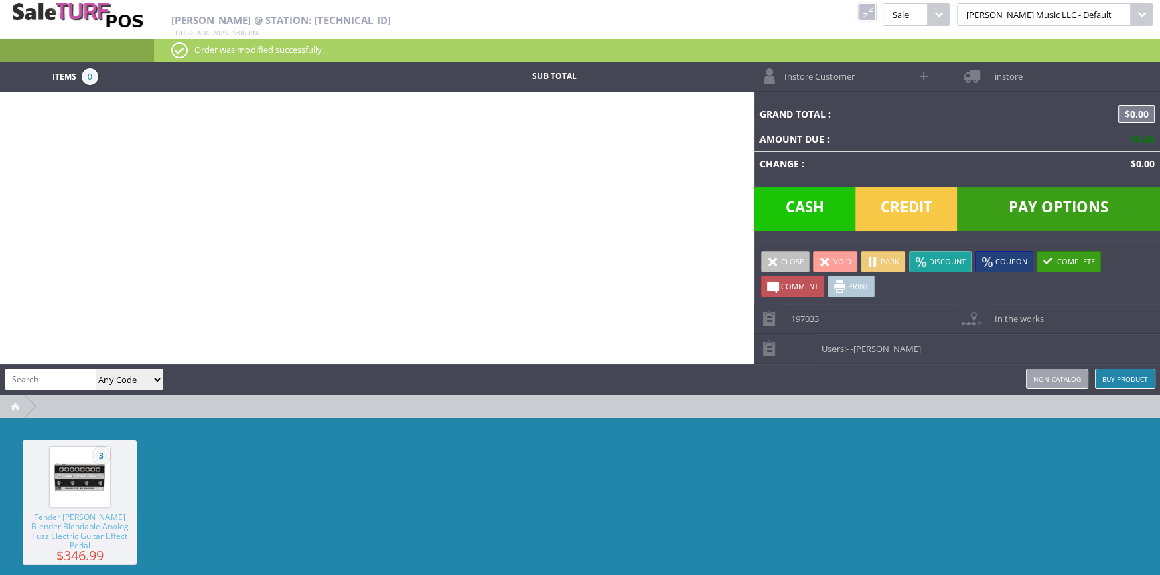
click at [876, 13] on link at bounding box center [867, 11] width 17 height 17
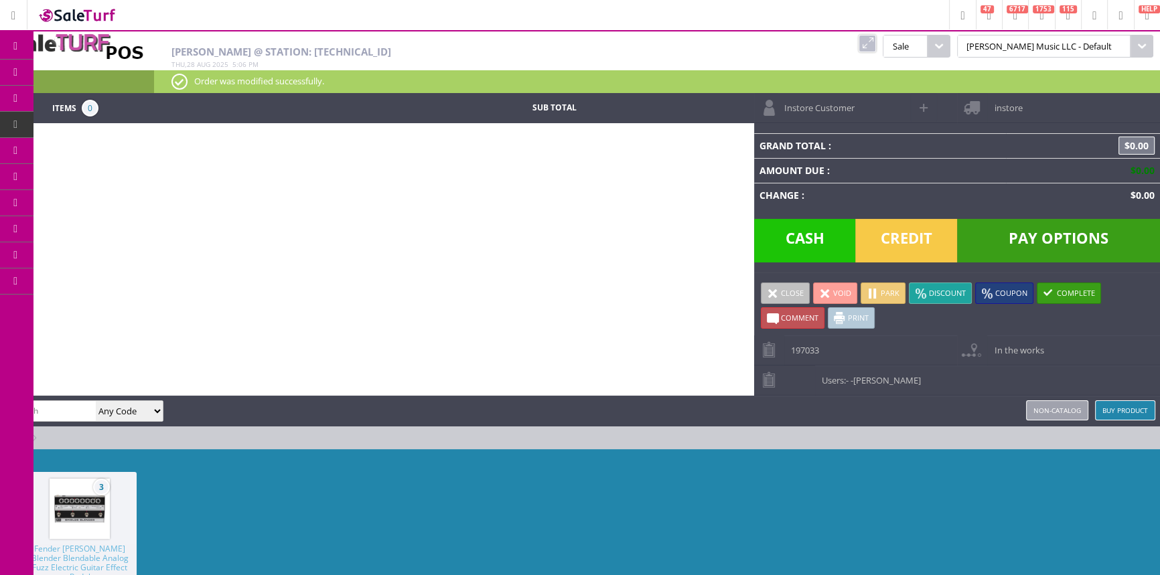
click at [99, 71] on span "Products" at bounding box center [98, 72] width 36 height 12
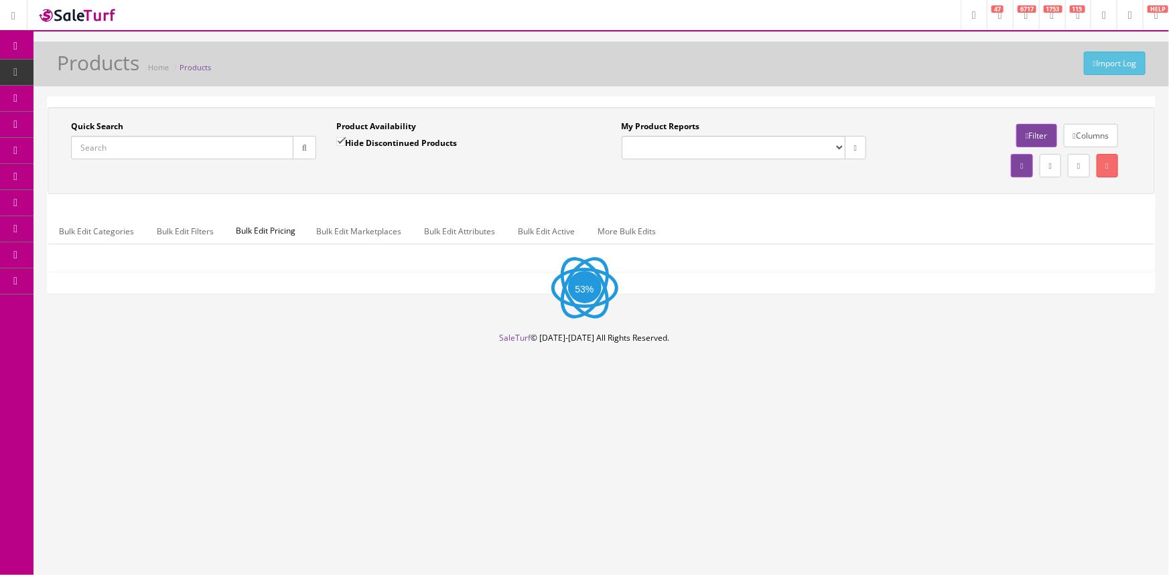
click at [200, 145] on input "Quick Search" at bounding box center [182, 147] width 222 height 23
paste input "0234552000"
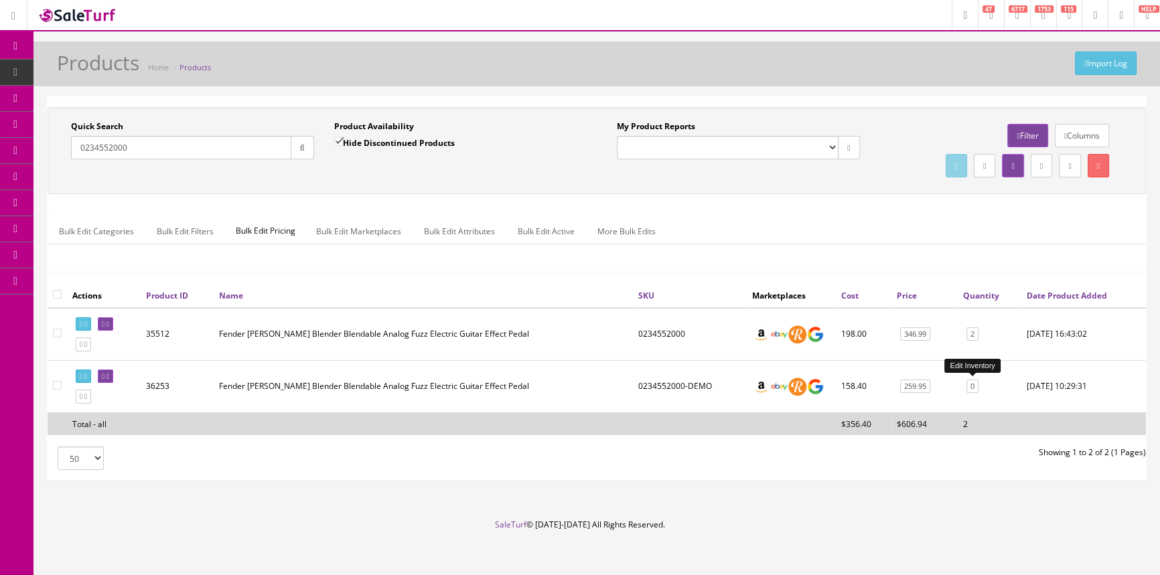
type input "0234552000"
click at [970, 384] on link "0" at bounding box center [972, 387] width 12 height 14
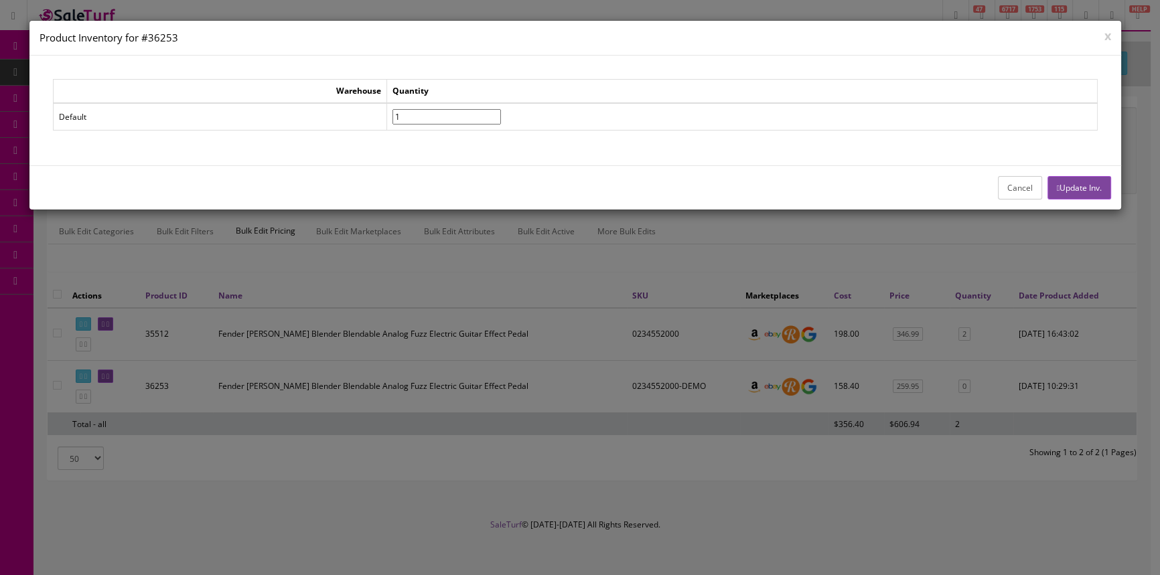
type input"] "1"
click at [501, 113] on input"] "1" at bounding box center [446, 116] width 108 height 15
click at [1082, 181] on button "Update Inv." at bounding box center [1079, 187] width 64 height 23
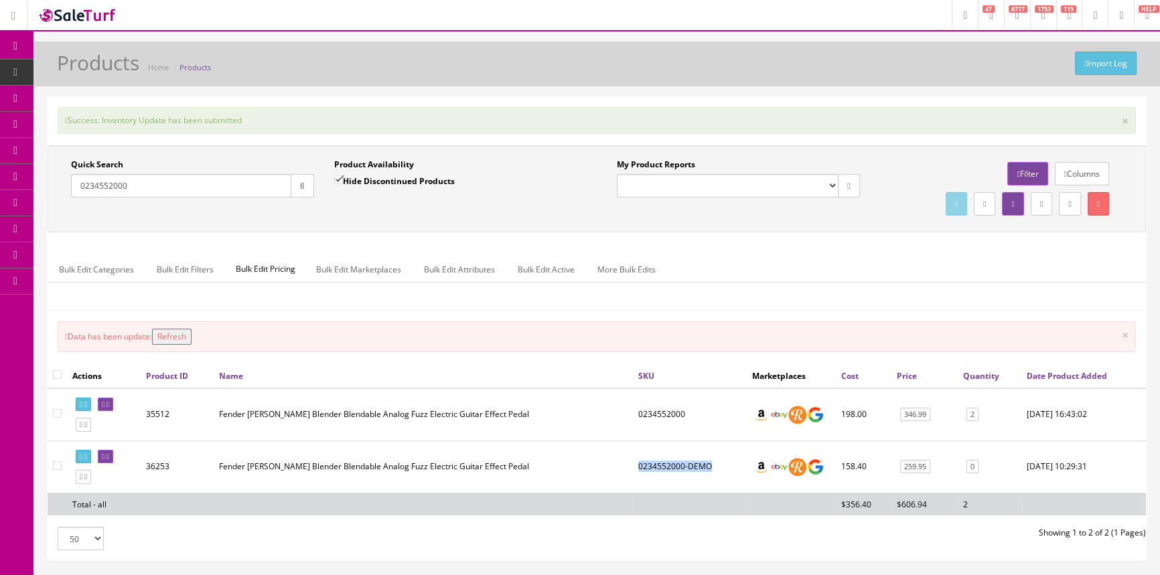
drag, startPoint x: 717, startPoint y: 461, endPoint x: 638, endPoint y: 461, distance: 79.0
click at [638, 461] on td "0234552000-DEMO" at bounding box center [690, 467] width 114 height 52
copy td "0234552000-DEMO"
click at [100, 129] on span "POS Console" at bounding box center [104, 124] width 48 height 11
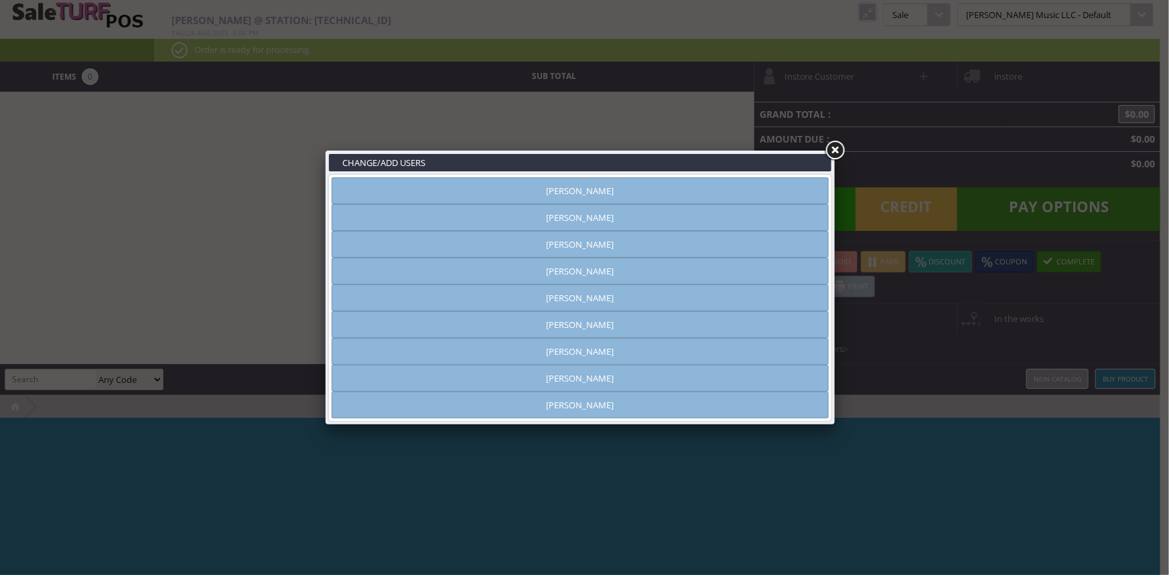
type input "[PERSON_NAME]"
click at [581, 219] on link "[PERSON_NAME]" at bounding box center [580, 217] width 497 height 27
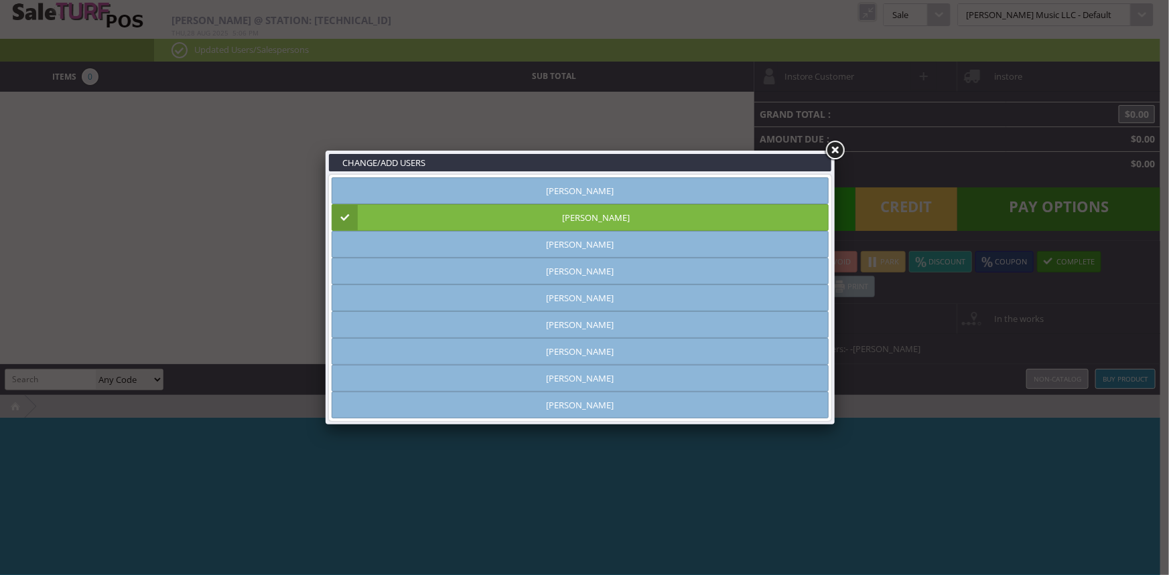
click at [832, 147] on link at bounding box center [834, 151] width 24 height 24
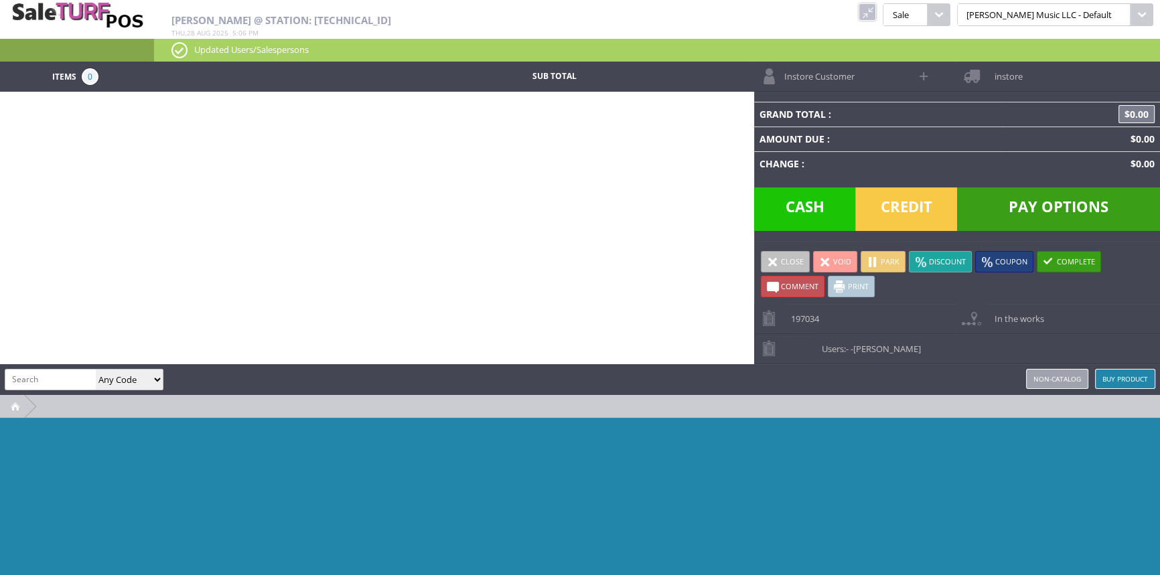
click at [30, 370] on input "search" at bounding box center [50, 379] width 90 height 19
paste input "0234552000-DEMO"
type input "0234552000-DEMO"
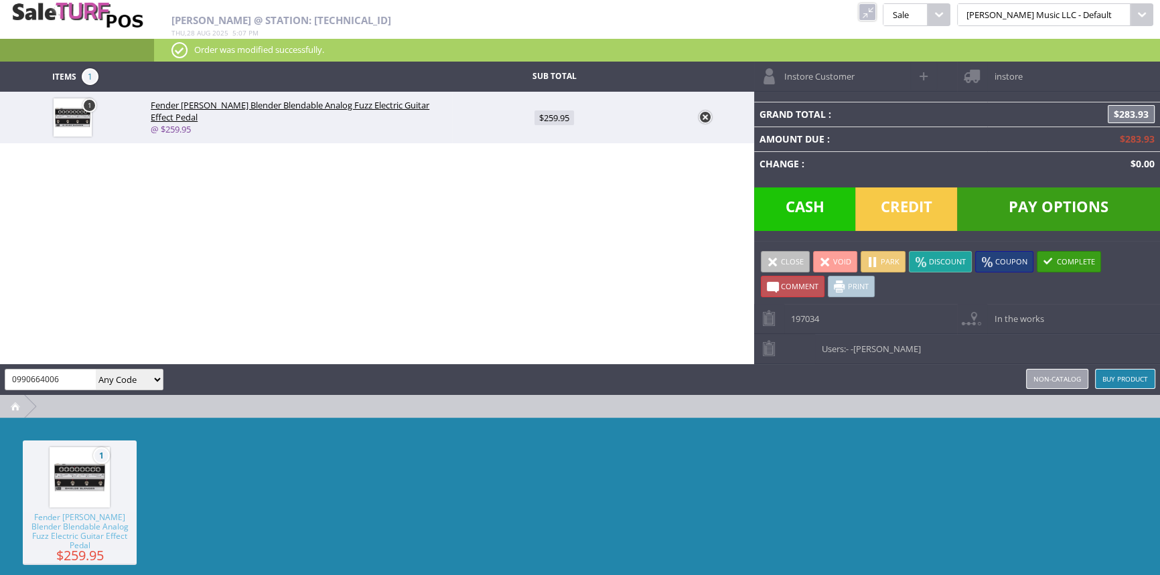
type input "0990664006"
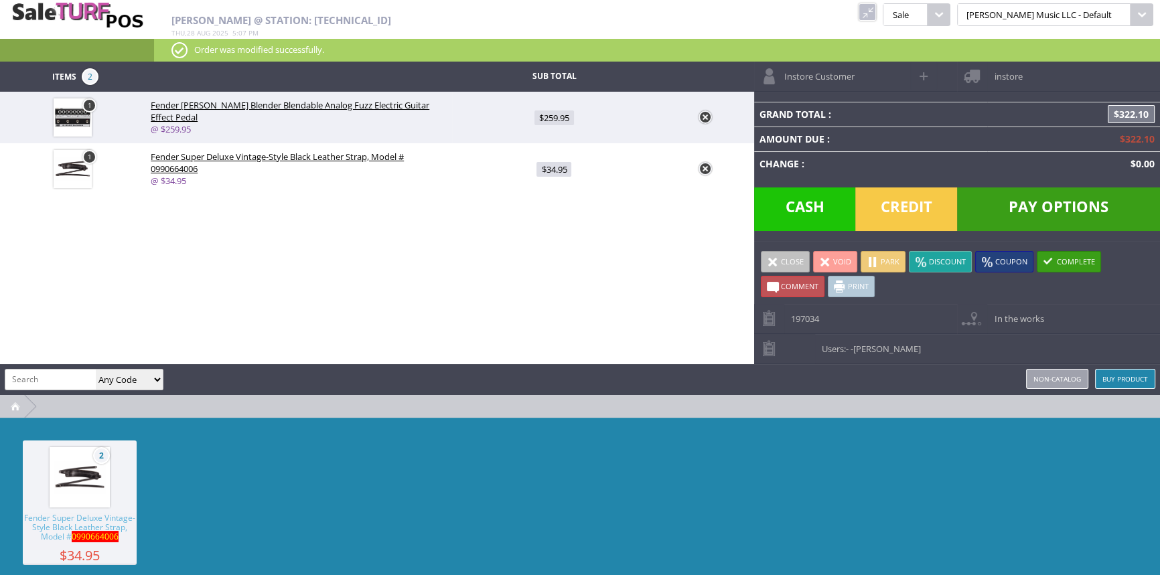
click at [918, 216] on span "Credit" at bounding box center [906, 210] width 102 height 44
